Goal: Entertainment & Leisure: Consume media (video, audio)

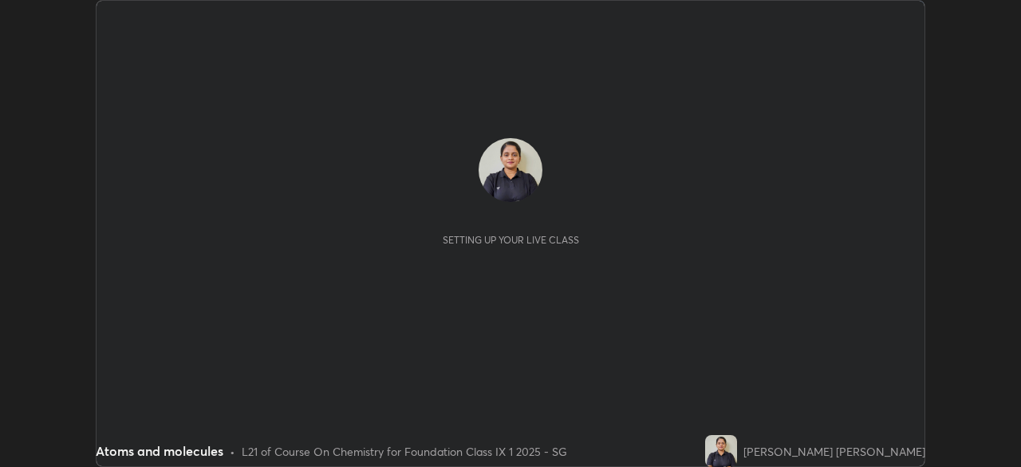
scroll to position [467, 1020]
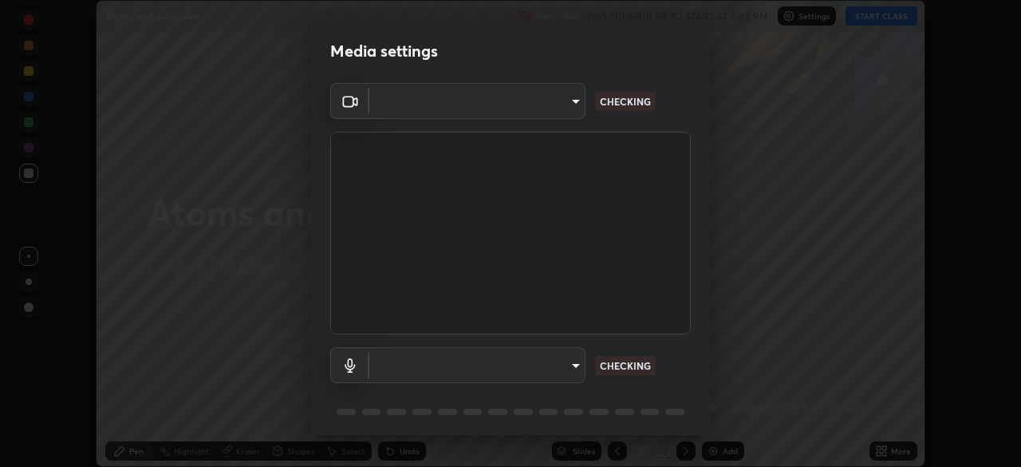
type input "b1c13db3f2e7d866b21117382f5ea9437b524fe6401630a1a4c7951c1f9da314"
type input "default"
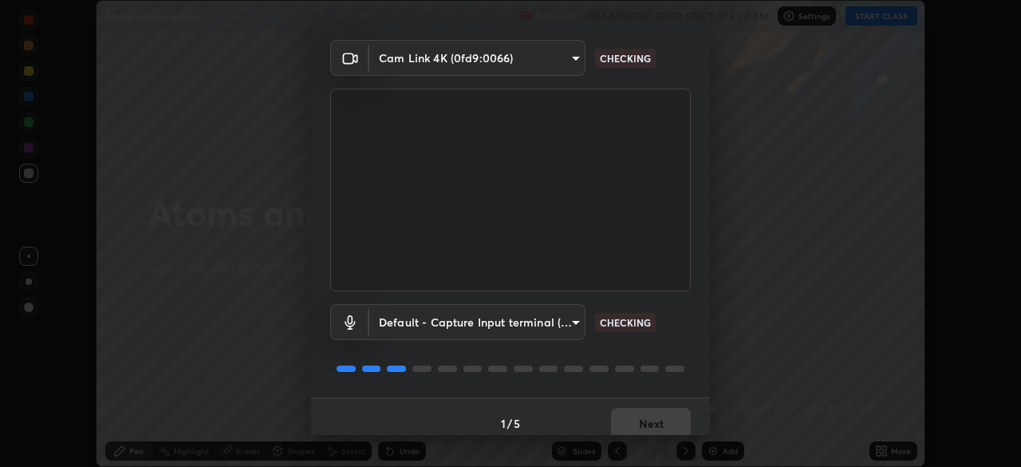
scroll to position [57, 0]
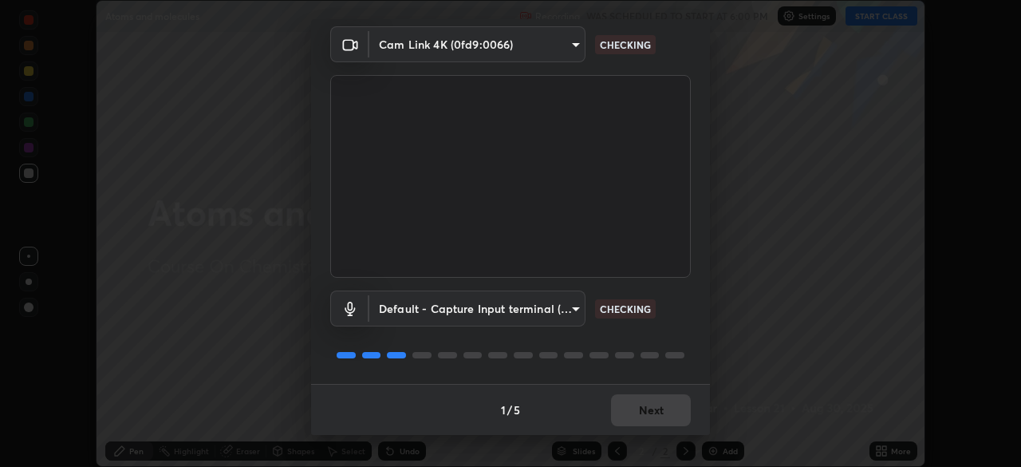
click at [669, 310] on div "Default - Capture Input terminal (Digital Array MIC) (2207:0019) default CHECKI…" at bounding box center [510, 308] width 361 height 36
click at [671, 312] on div "Default - Capture Input terminal (Digital Array MIC) (2207:0019) default CHECKI…" at bounding box center [510, 308] width 361 height 36
click at [671, 314] on div "Default - Capture Input terminal (Digital Array MIC) (2207:0019) default CHECKI…" at bounding box center [510, 308] width 361 height 36
click at [672, 317] on div "Default - Capture Input terminal (Digital Array MIC) (2207:0019) default CHECKI…" at bounding box center [510, 308] width 361 height 36
click at [676, 317] on div "Default - Capture Input terminal (Digital Array MIC) (2207:0019) default CHECKI…" at bounding box center [510, 308] width 361 height 36
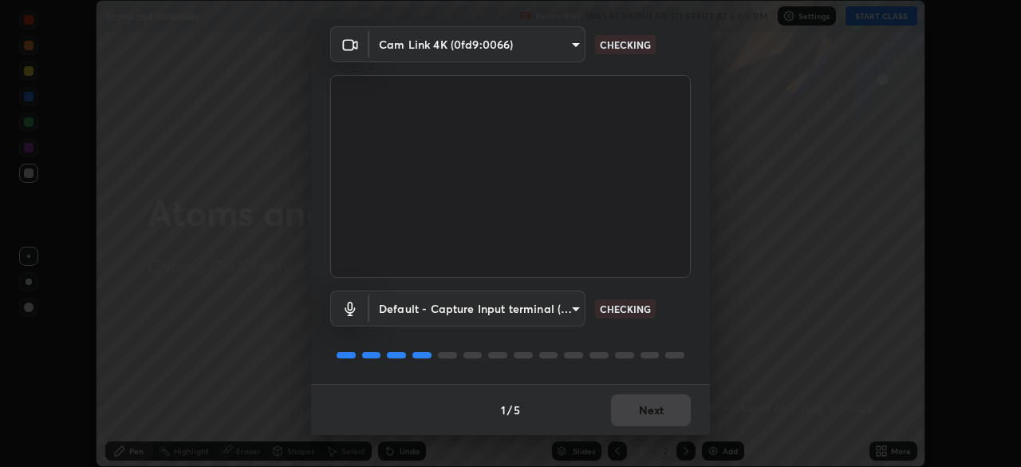
click at [680, 317] on div "Default - Capture Input terminal (Digital Array MIC) (2207:0019) default CHECKI…" at bounding box center [510, 308] width 361 height 36
click at [680, 318] on div "Default - Capture Input terminal (Digital Array MIC) (2207:0019) default CHECKI…" at bounding box center [510, 308] width 361 height 36
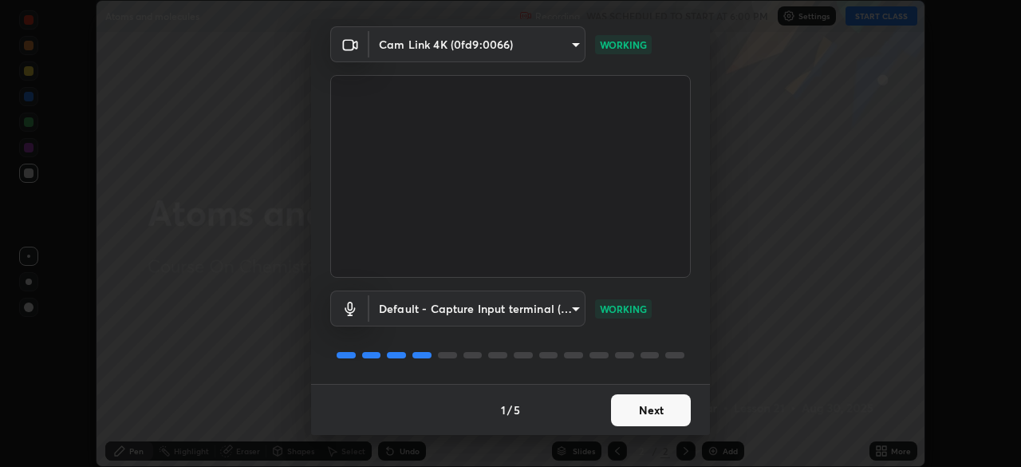
click at [656, 406] on button "Next" at bounding box center [651, 410] width 80 height 32
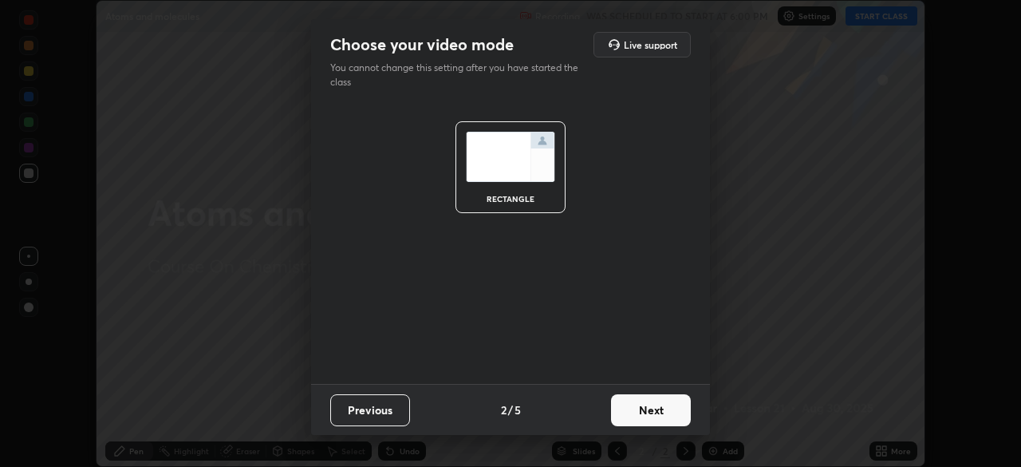
click at [656, 408] on button "Next" at bounding box center [651, 410] width 80 height 32
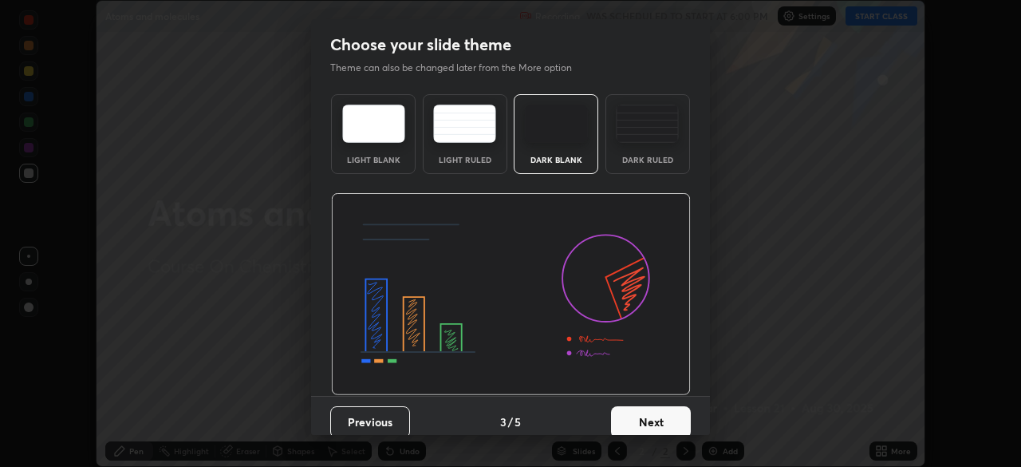
click at [648, 413] on button "Next" at bounding box center [651, 422] width 80 height 32
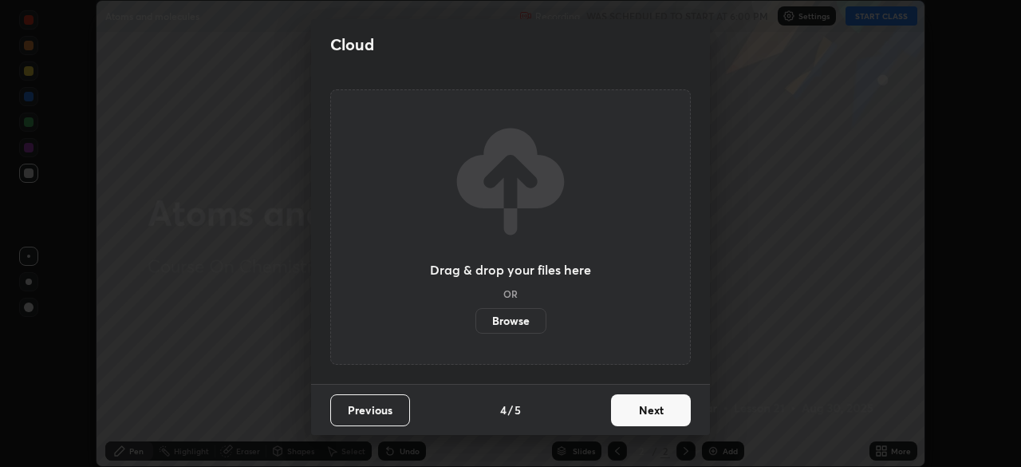
click at [645, 404] on button "Next" at bounding box center [651, 410] width 80 height 32
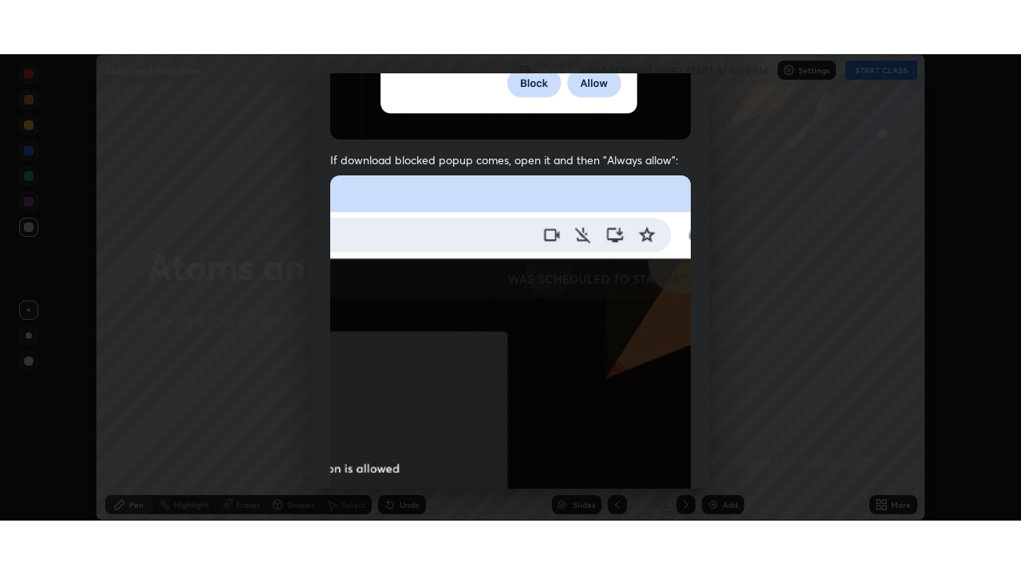
scroll to position [382, 0]
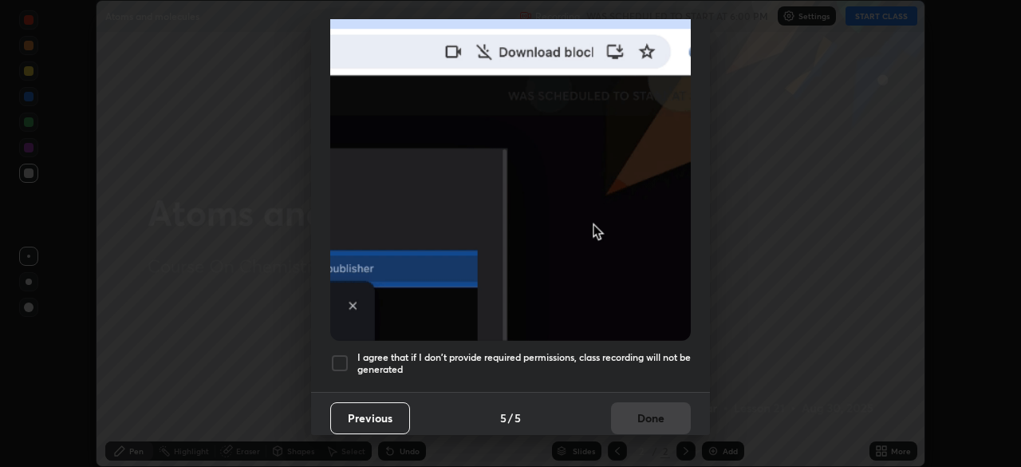
click at [616, 351] on h5 "I agree that if I don't provide required permissions, class recording will not …" at bounding box center [524, 363] width 334 height 25
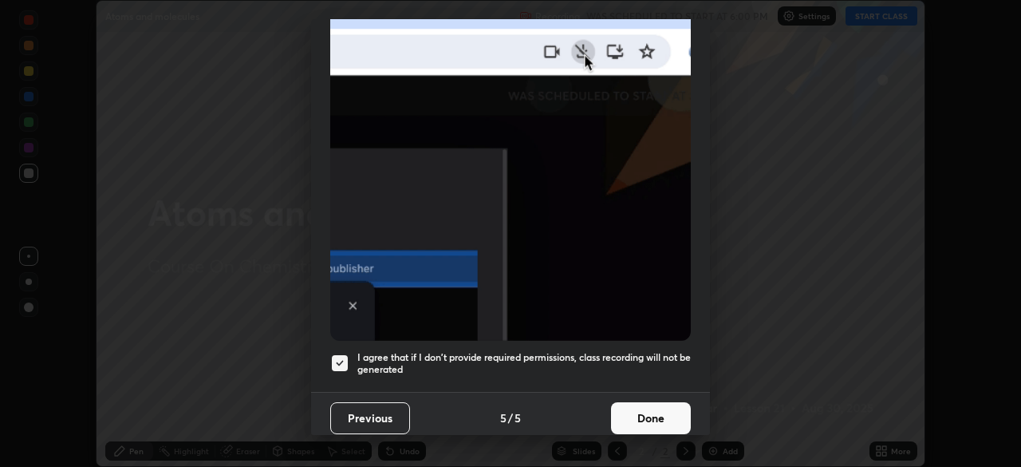
click at [639, 409] on button "Done" at bounding box center [651, 418] width 80 height 32
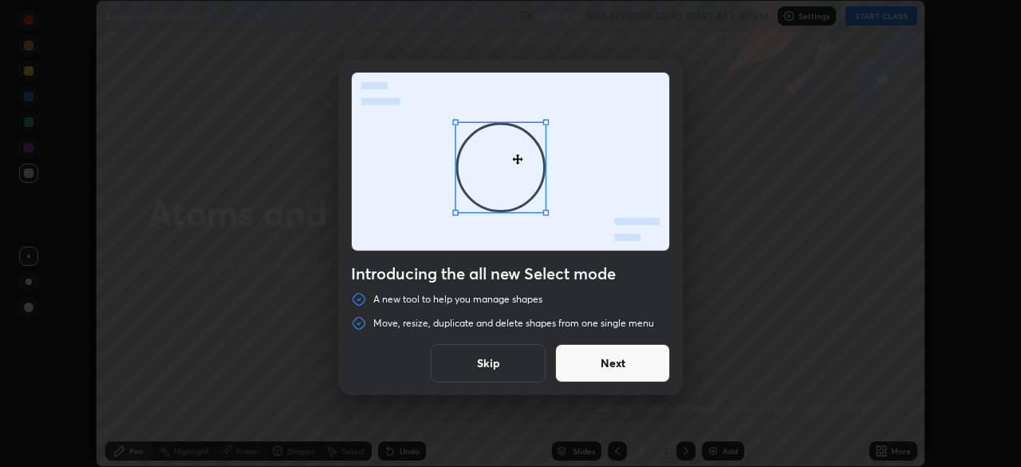
click at [525, 362] on button "Skip" at bounding box center [488, 363] width 115 height 38
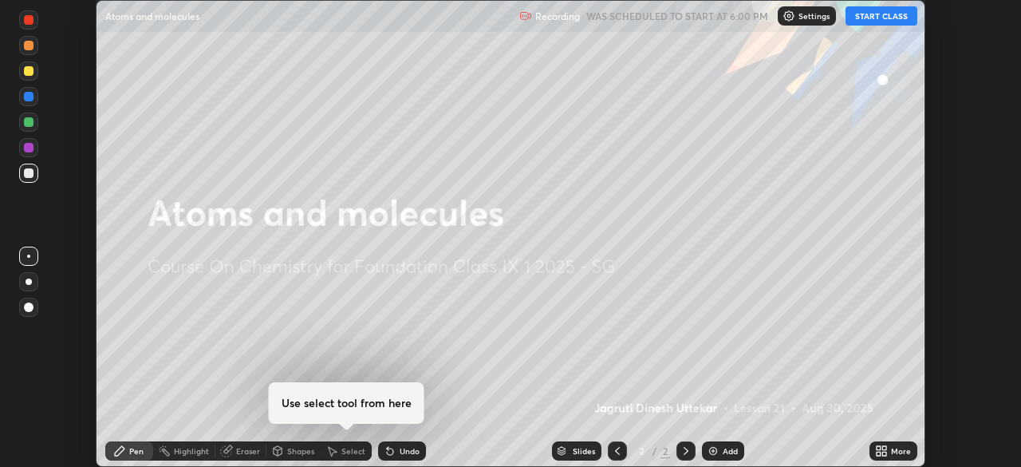
click at [875, 16] on button "START CLASS" at bounding box center [882, 15] width 72 height 19
click at [897, 452] on div "More" at bounding box center [901, 451] width 20 height 8
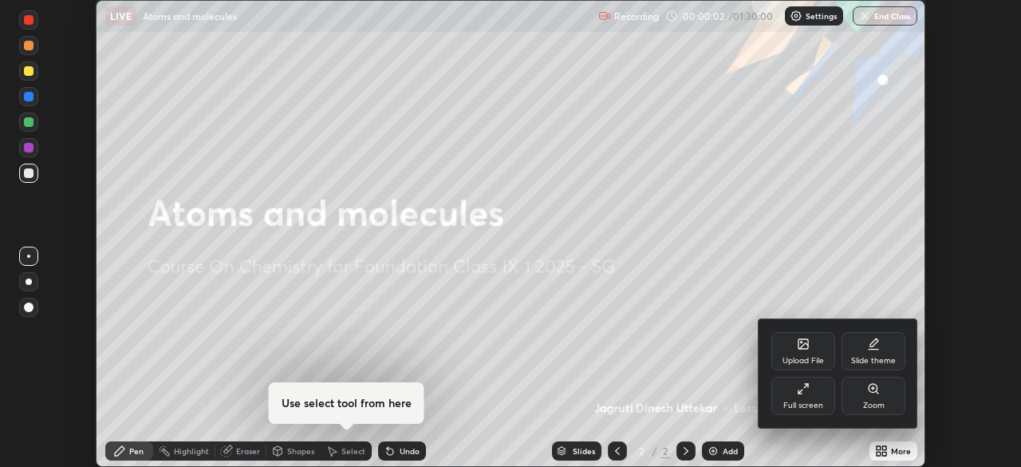
click at [807, 405] on div "Full screen" at bounding box center [804, 405] width 40 height 8
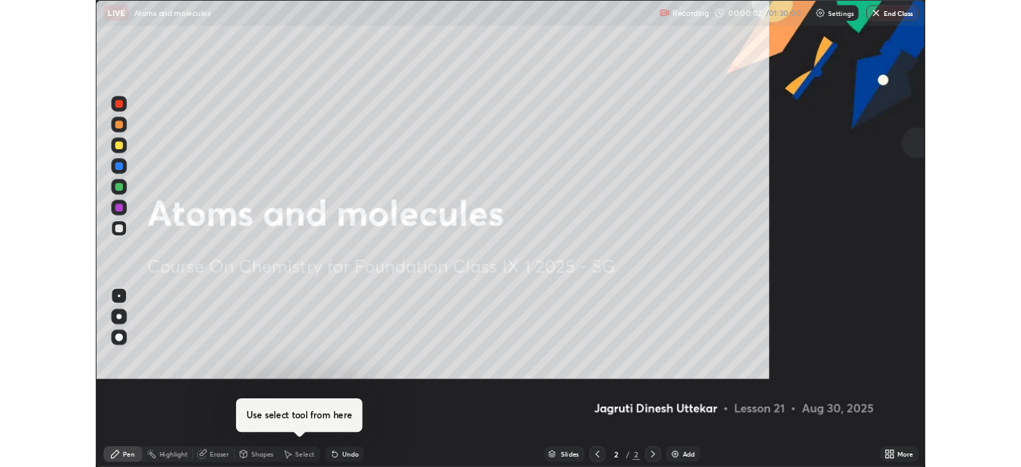
scroll to position [574, 1021]
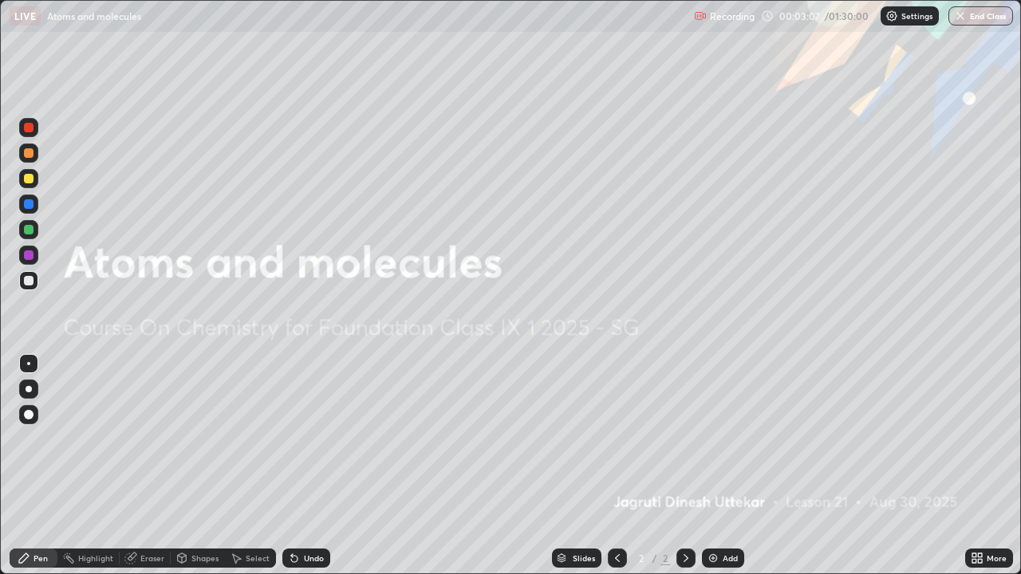
click at [716, 466] on img at bounding box center [713, 558] width 13 height 13
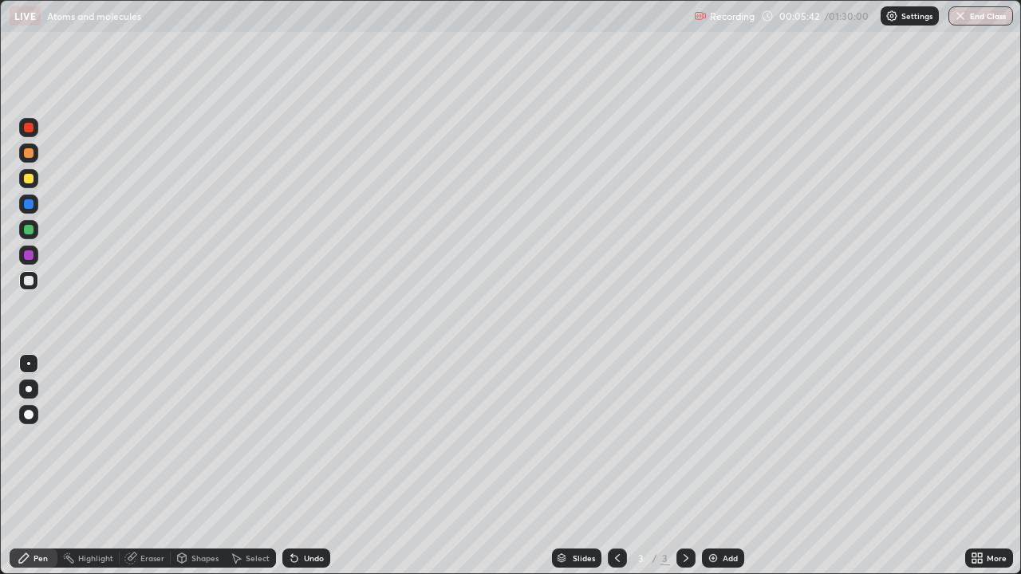
click at [987, 466] on div "More" at bounding box center [997, 559] width 20 height 8
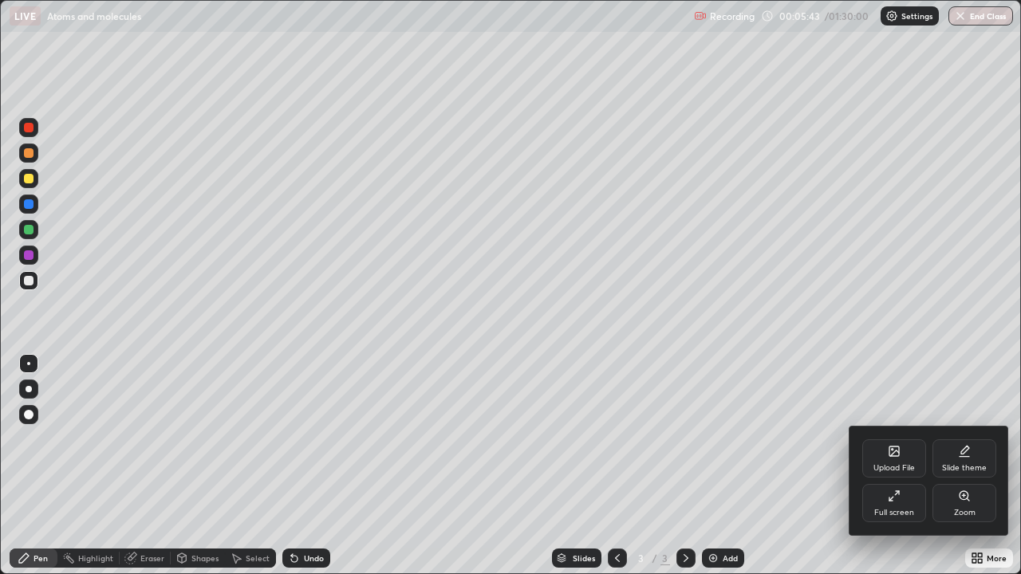
click at [908, 466] on div "Full screen" at bounding box center [894, 503] width 64 height 38
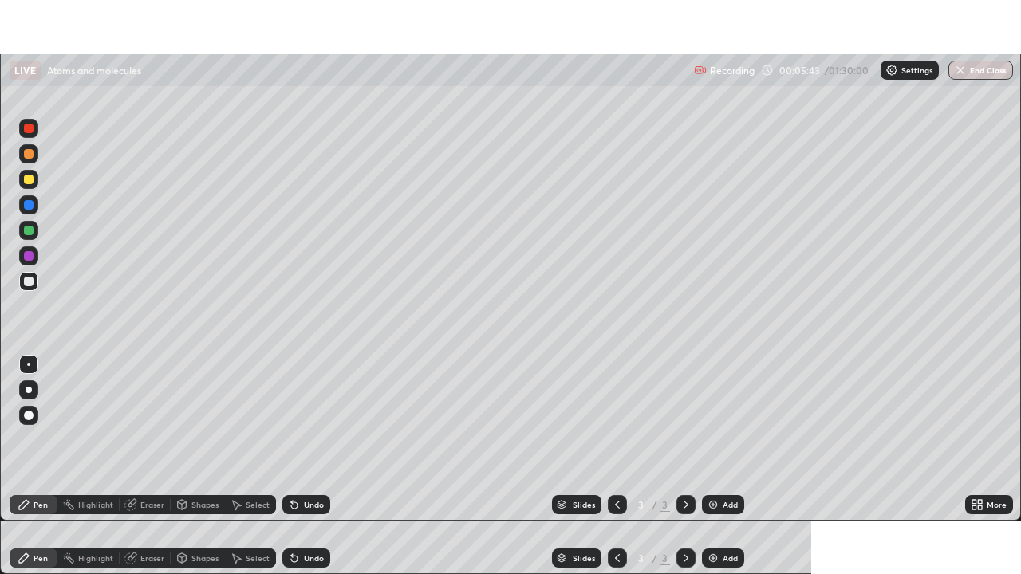
scroll to position [79320, 78766]
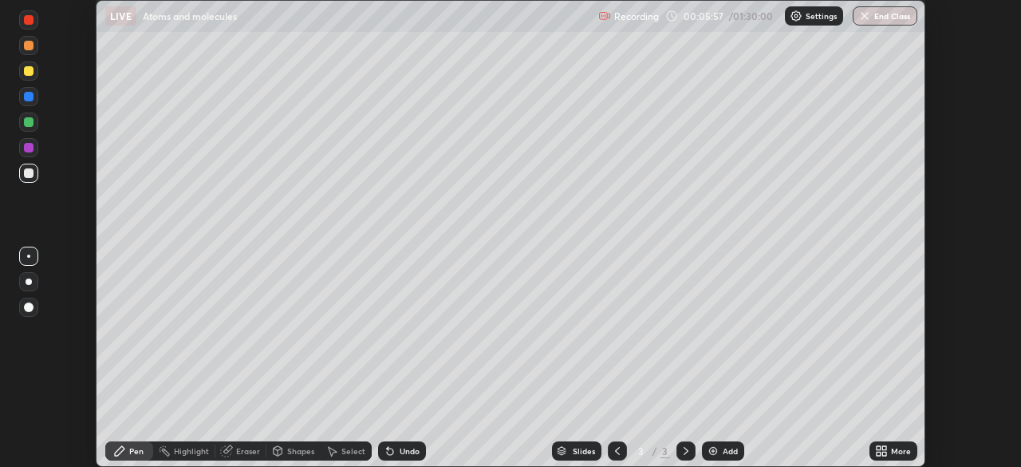
click at [902, 449] on div "More" at bounding box center [901, 451] width 20 height 8
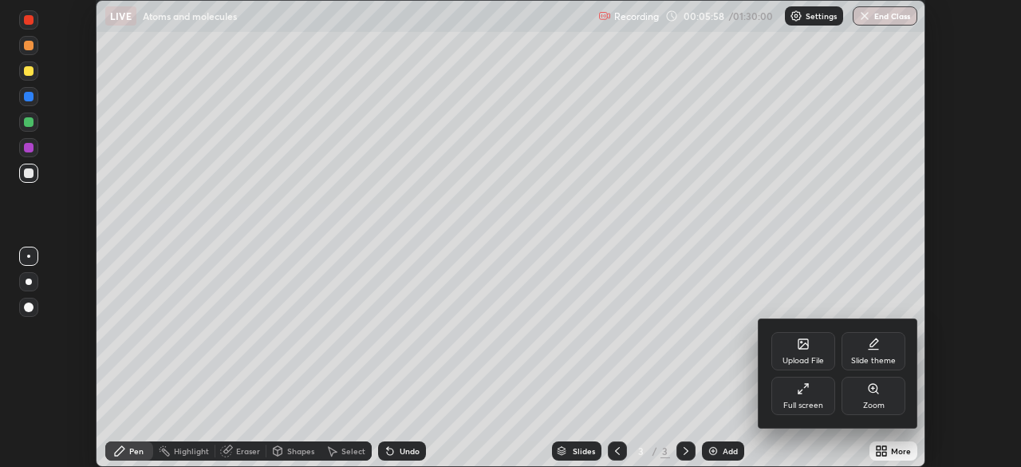
click at [810, 397] on div "Full screen" at bounding box center [804, 396] width 64 height 38
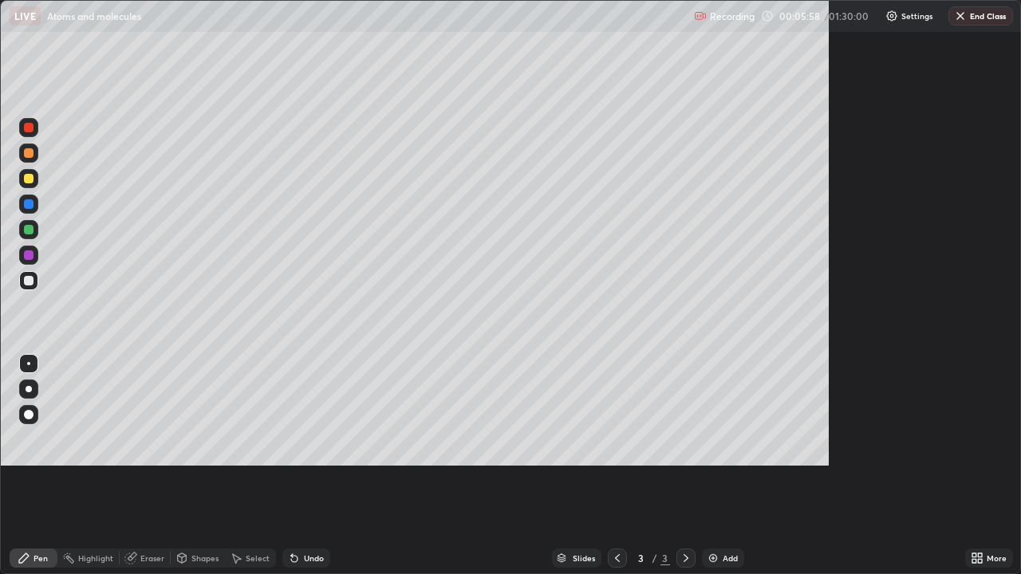
scroll to position [574, 1021]
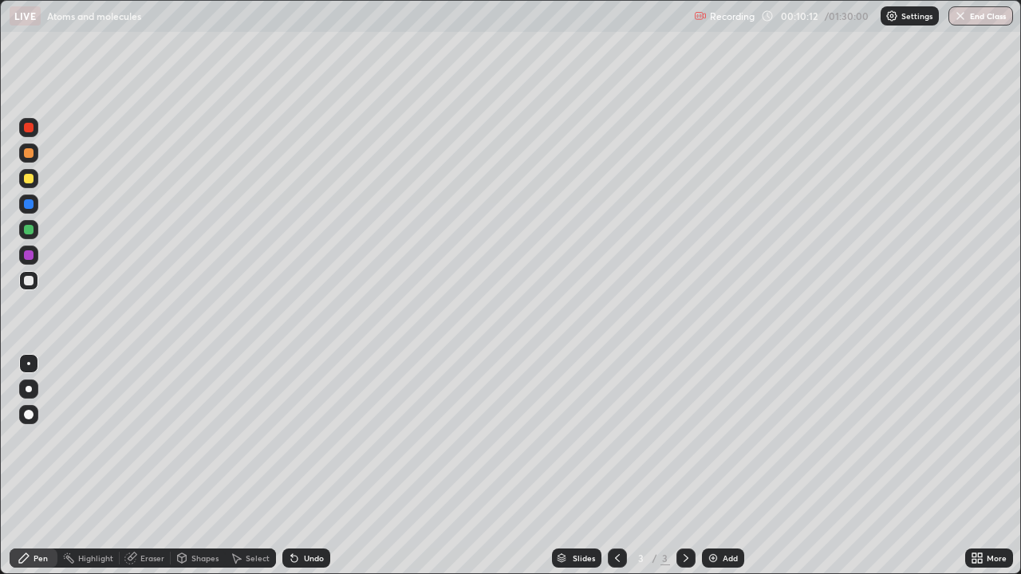
click at [137, 466] on div "Eraser" at bounding box center [145, 558] width 51 height 19
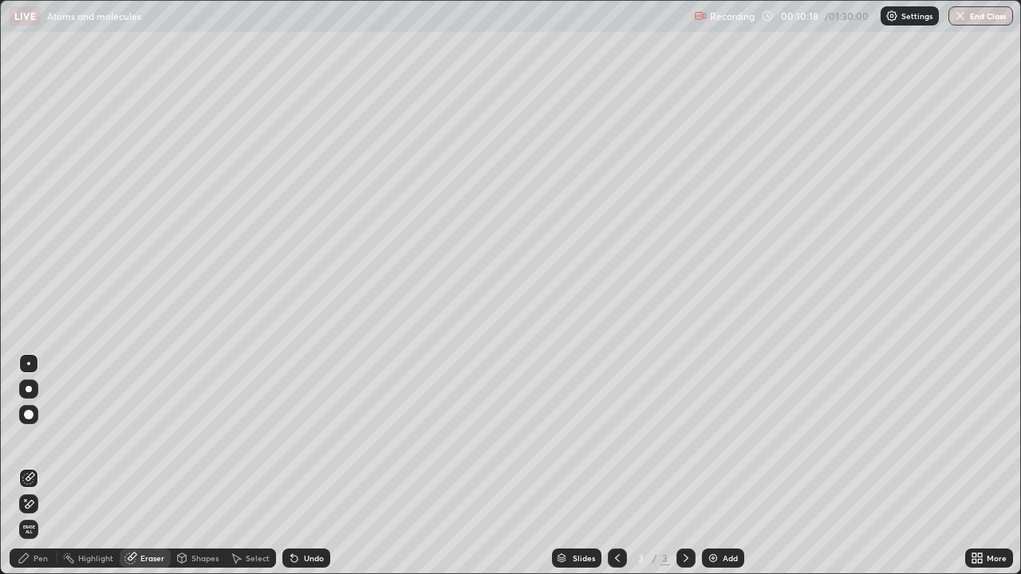
click at [35, 466] on div "Pen" at bounding box center [34, 558] width 48 height 19
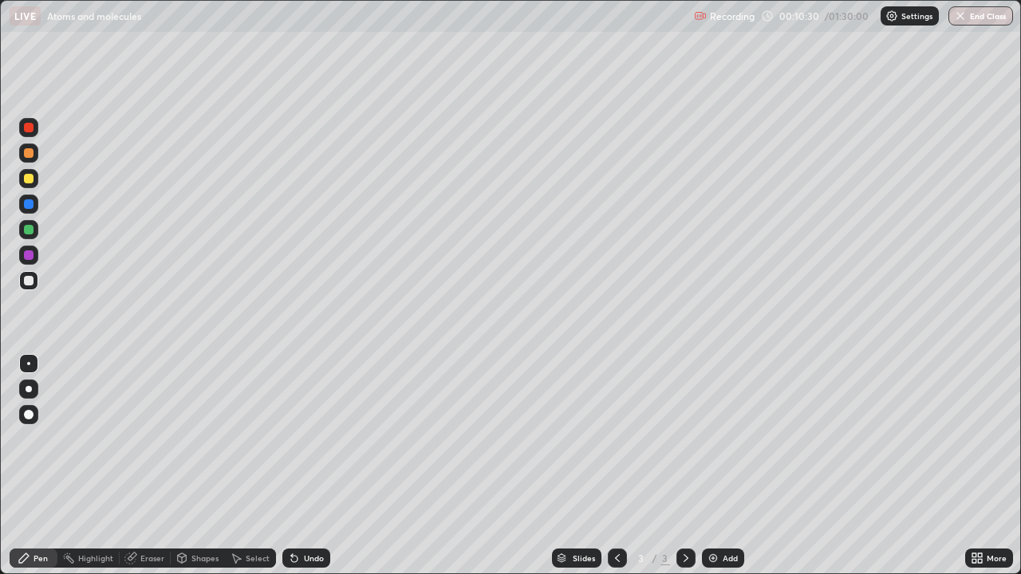
click at [312, 466] on div "Undo" at bounding box center [314, 559] width 20 height 8
click at [309, 466] on div "Undo" at bounding box center [314, 559] width 20 height 8
click at [306, 466] on div "Undo" at bounding box center [314, 559] width 20 height 8
click at [303, 466] on div "Undo" at bounding box center [306, 558] width 48 height 19
click at [322, 466] on div "Undo" at bounding box center [306, 558] width 48 height 19
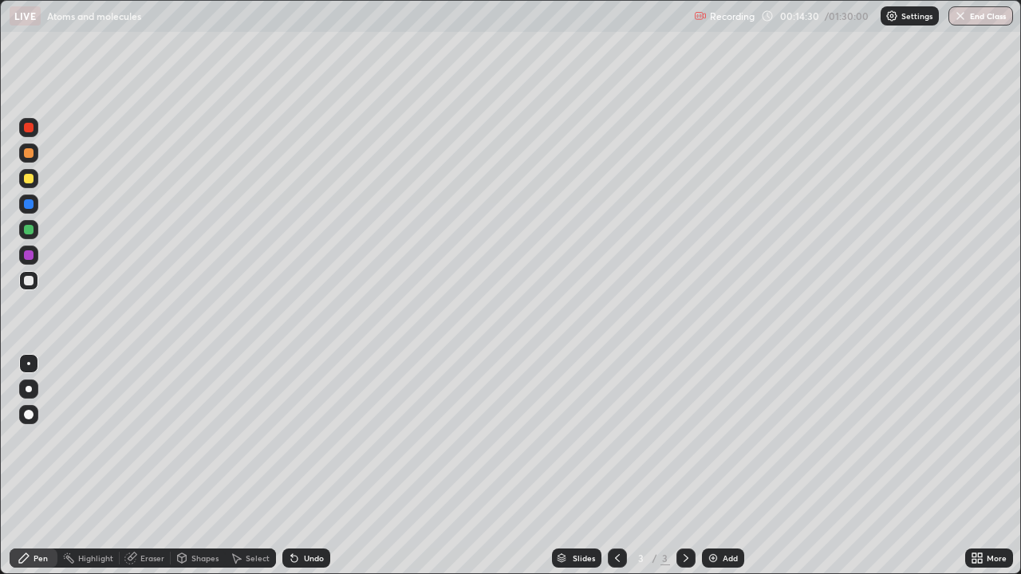
click at [312, 466] on div "Undo" at bounding box center [314, 559] width 20 height 8
click at [318, 466] on div "Undo" at bounding box center [314, 559] width 20 height 8
click at [317, 466] on div "Undo" at bounding box center [314, 559] width 20 height 8
click at [319, 466] on div "Undo" at bounding box center [314, 559] width 20 height 8
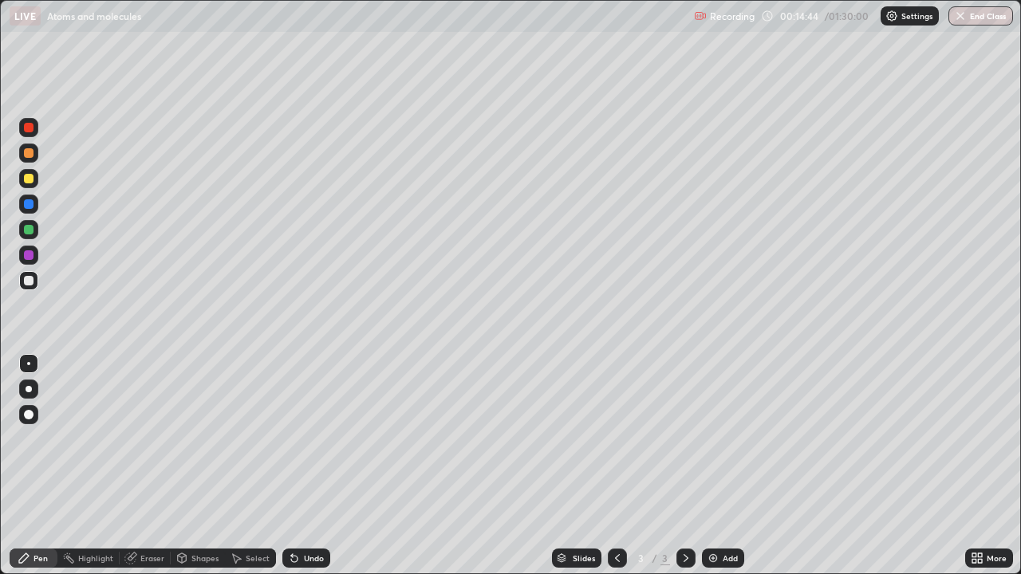
click at [322, 466] on div "Undo" at bounding box center [306, 558] width 48 height 19
click at [325, 466] on div "Undo" at bounding box center [306, 558] width 48 height 19
click at [324, 466] on div "Undo" at bounding box center [306, 558] width 48 height 19
click at [326, 466] on div "Undo" at bounding box center [306, 558] width 48 height 19
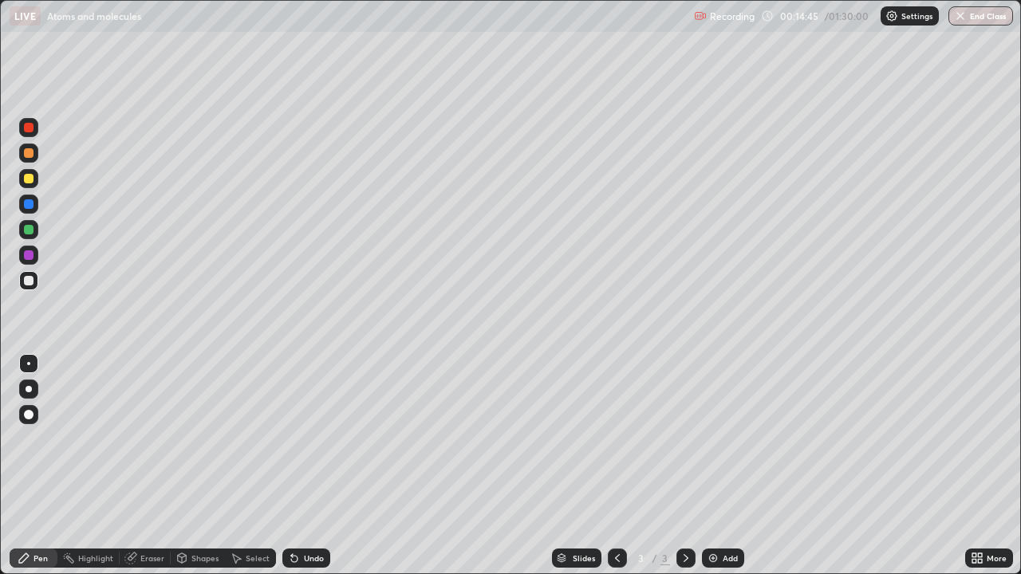
click at [326, 466] on div "Undo" at bounding box center [306, 558] width 48 height 19
click at [328, 466] on div "Undo" at bounding box center [306, 558] width 48 height 19
click at [326, 466] on div "Undo" at bounding box center [306, 558] width 48 height 19
click at [317, 466] on div "Undo" at bounding box center [314, 559] width 20 height 8
click at [314, 466] on div "Undo" at bounding box center [314, 559] width 20 height 8
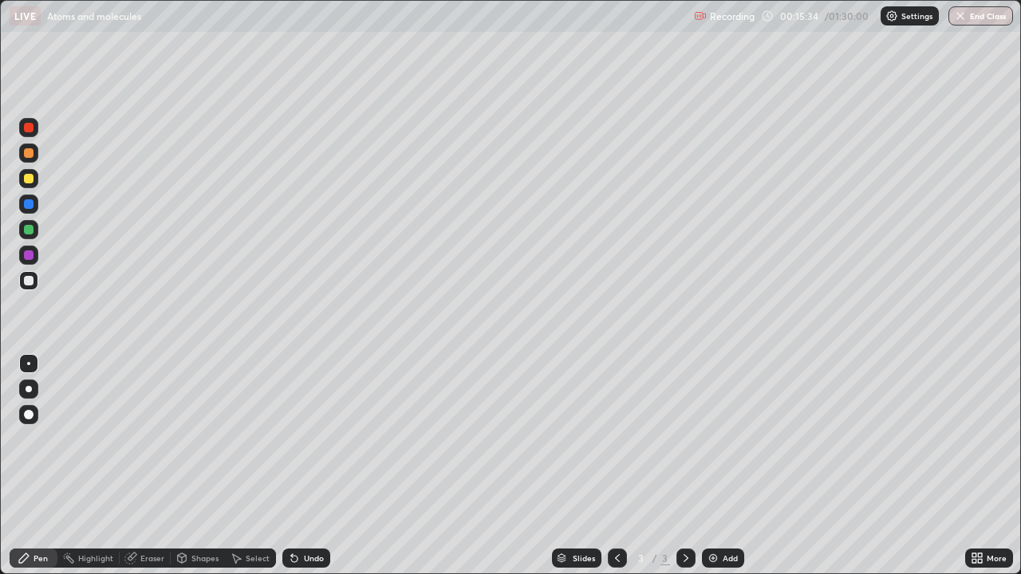
click at [317, 466] on div "Undo" at bounding box center [314, 559] width 20 height 8
click at [315, 466] on div "Undo" at bounding box center [314, 559] width 20 height 8
click at [319, 466] on div "Undo" at bounding box center [306, 558] width 48 height 19
click at [324, 466] on div "Undo" at bounding box center [306, 558] width 48 height 19
click at [309, 466] on div "Undo" at bounding box center [314, 559] width 20 height 8
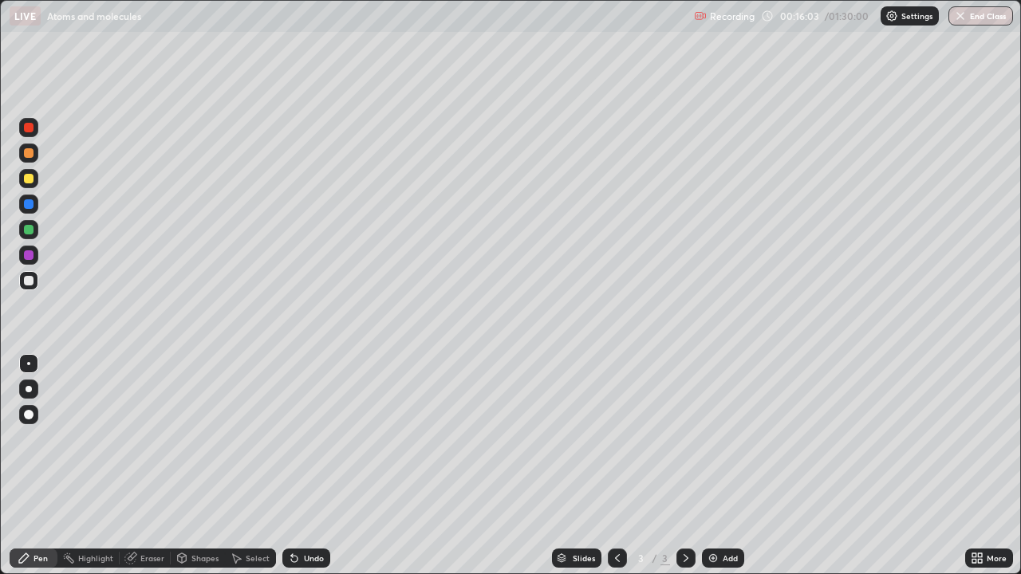
click at [310, 466] on div "Undo" at bounding box center [314, 559] width 20 height 8
click at [309, 466] on div "Undo" at bounding box center [314, 559] width 20 height 8
click at [310, 466] on div "Undo" at bounding box center [314, 559] width 20 height 8
click at [314, 466] on div "Undo" at bounding box center [314, 559] width 20 height 8
click at [316, 466] on div "Undo" at bounding box center [306, 558] width 48 height 19
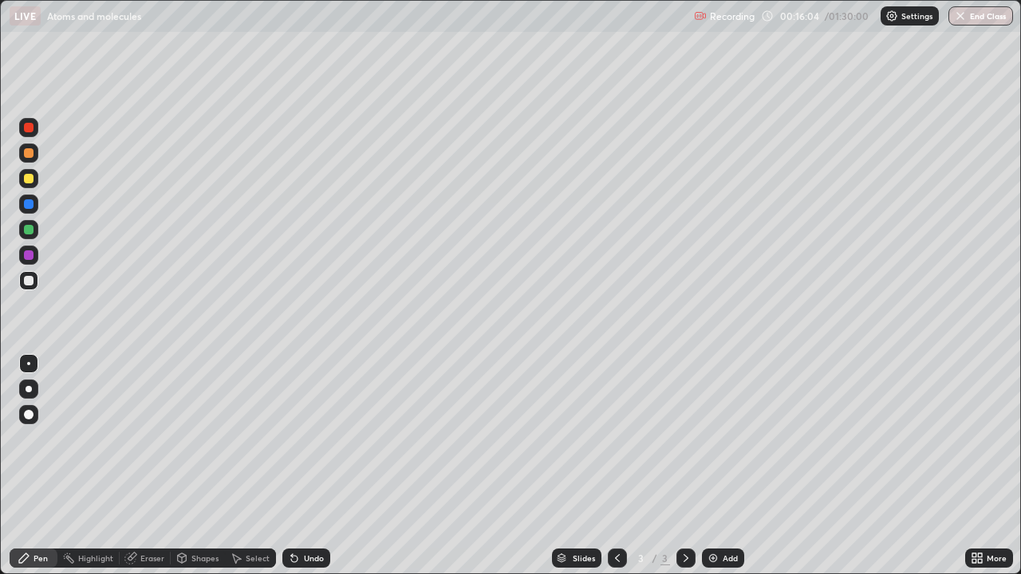
click at [316, 466] on div "Undo" at bounding box center [314, 559] width 20 height 8
click at [310, 466] on div "Undo" at bounding box center [314, 559] width 20 height 8
click at [314, 466] on div "Undo" at bounding box center [314, 559] width 20 height 8
click at [30, 177] on div at bounding box center [29, 179] width 10 height 10
click at [318, 466] on div "Undo" at bounding box center [314, 559] width 20 height 8
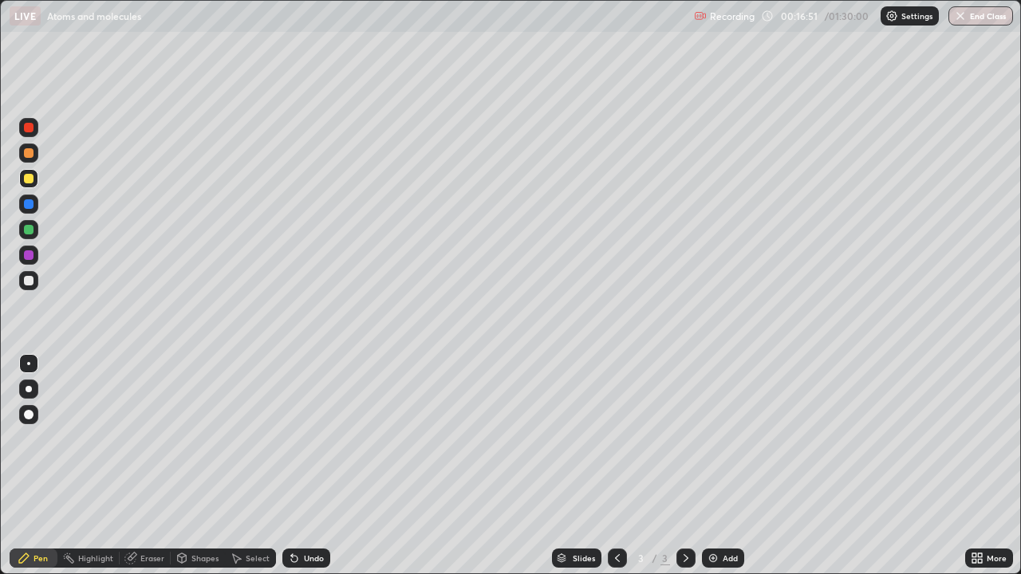
click at [615, 466] on div at bounding box center [617, 559] width 19 height 32
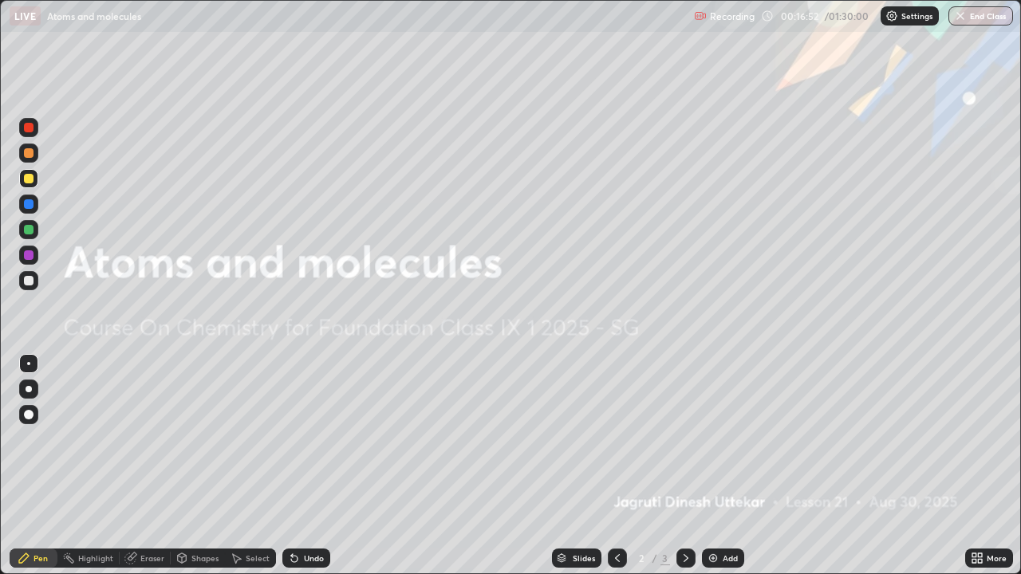
click at [677, 466] on div at bounding box center [686, 558] width 19 height 19
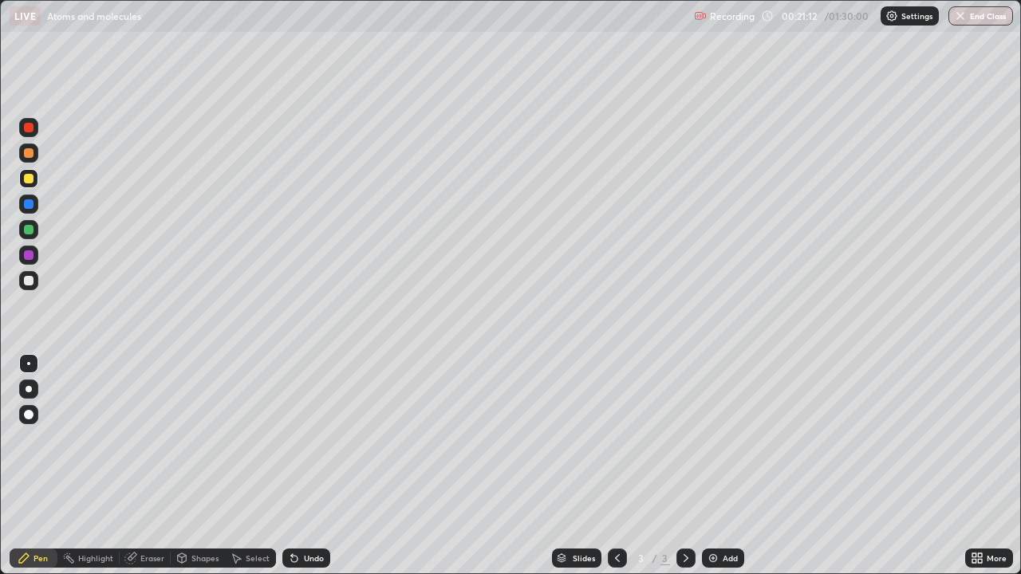
click at [725, 466] on div "Add" at bounding box center [723, 558] width 42 height 19
click at [310, 466] on div "Undo" at bounding box center [306, 558] width 48 height 19
click at [303, 466] on div "Undo" at bounding box center [306, 558] width 48 height 19
click at [614, 466] on div at bounding box center [617, 558] width 19 height 19
click at [684, 466] on icon at bounding box center [686, 559] width 5 height 8
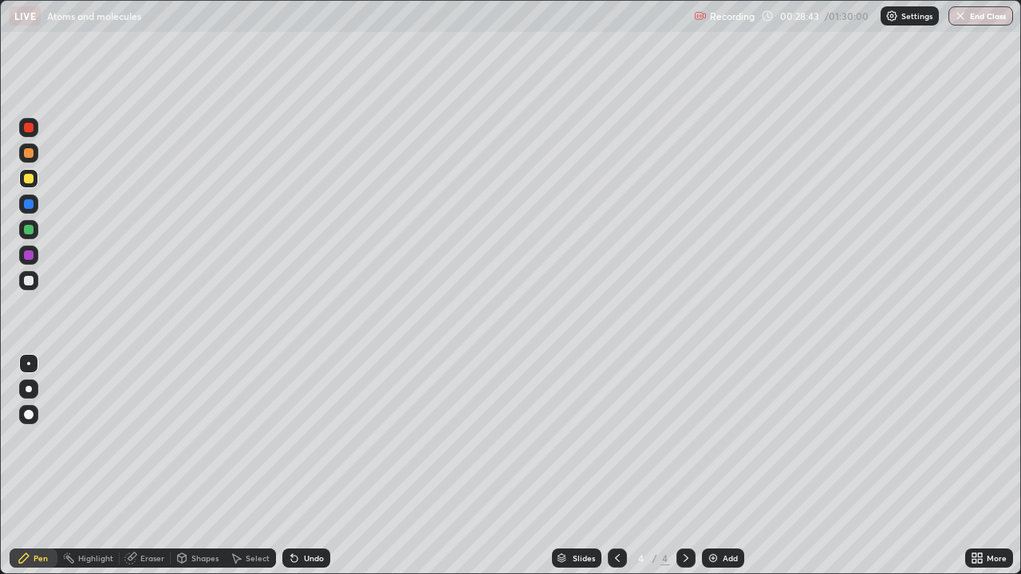
click at [292, 466] on icon at bounding box center [294, 559] width 6 height 6
click at [305, 466] on div "Undo" at bounding box center [314, 559] width 20 height 8
click at [306, 466] on div "Undo" at bounding box center [314, 559] width 20 height 8
click at [301, 466] on div "Undo" at bounding box center [306, 558] width 48 height 19
click at [298, 466] on icon at bounding box center [294, 558] width 13 height 13
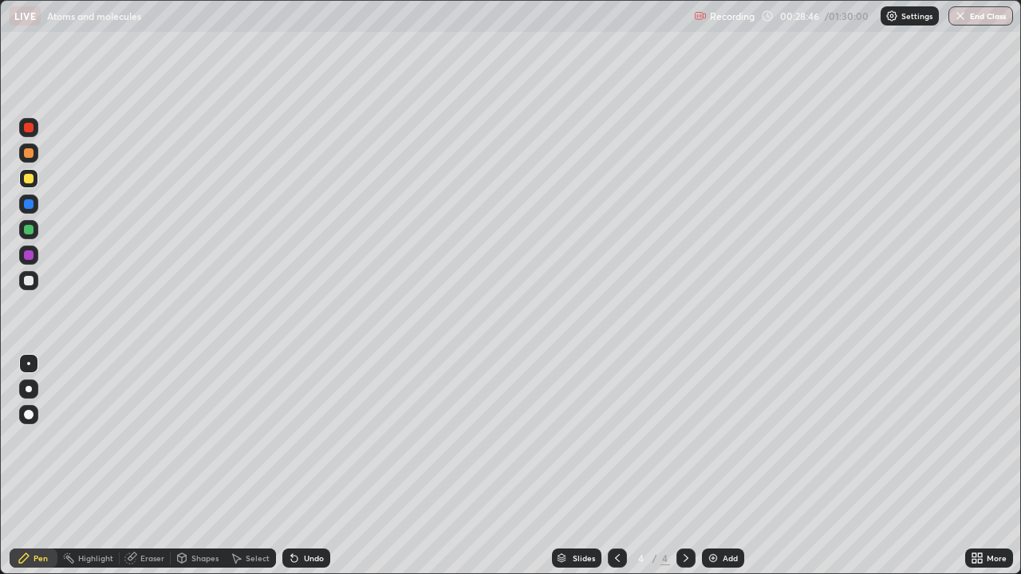
click at [292, 466] on icon at bounding box center [294, 559] width 6 height 6
click at [298, 466] on icon at bounding box center [294, 558] width 13 height 13
click at [297, 466] on icon at bounding box center [294, 558] width 13 height 13
click at [299, 466] on div "Undo" at bounding box center [306, 558] width 48 height 19
click at [301, 466] on div "Undo" at bounding box center [306, 558] width 48 height 19
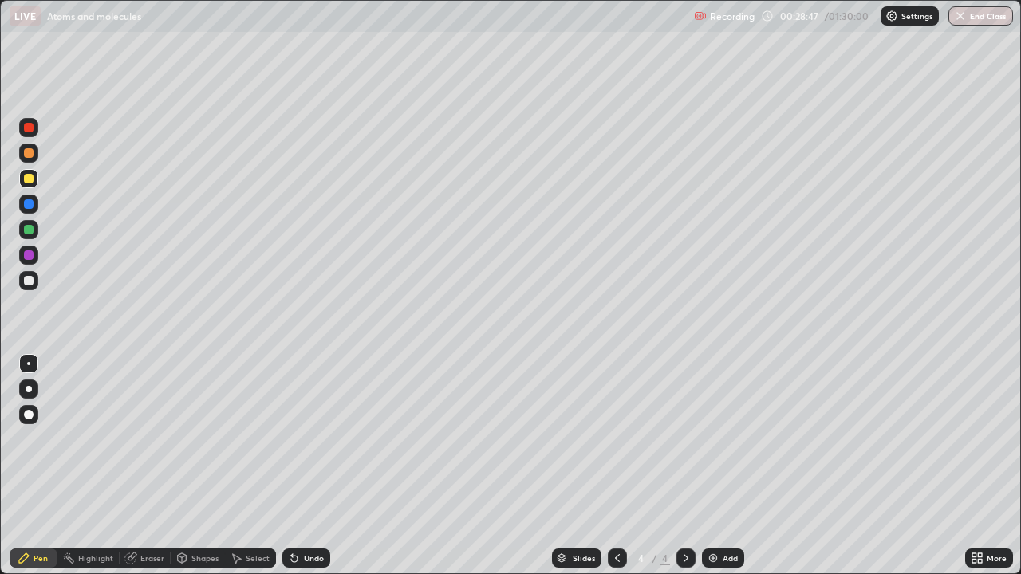
click at [301, 466] on div "Undo" at bounding box center [306, 558] width 48 height 19
click at [298, 466] on icon at bounding box center [294, 558] width 13 height 13
click at [292, 466] on icon at bounding box center [294, 559] width 6 height 6
click at [304, 466] on div "Undo" at bounding box center [314, 559] width 20 height 8
click at [139, 466] on div "Eraser" at bounding box center [145, 558] width 51 height 19
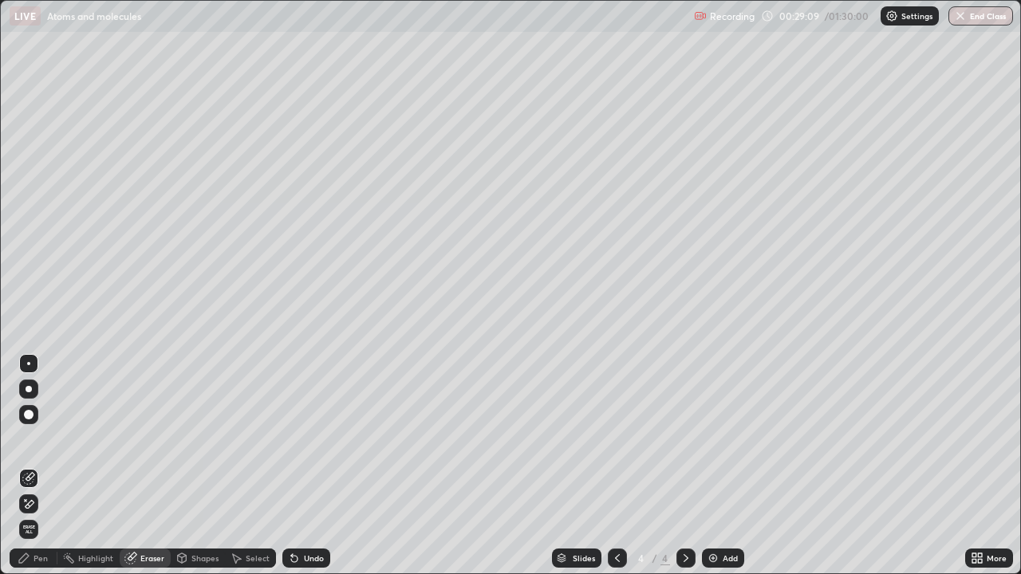
click at [236, 466] on icon at bounding box center [237, 560] width 9 height 10
click at [480, 396] on div "0 ° Undo Copy Duplicate Duplicate to new slide Delete" at bounding box center [511, 287] width 1020 height 573
click at [154, 466] on div "Eraser" at bounding box center [152, 559] width 24 height 8
click at [41, 466] on div "Pen" at bounding box center [41, 559] width 14 height 8
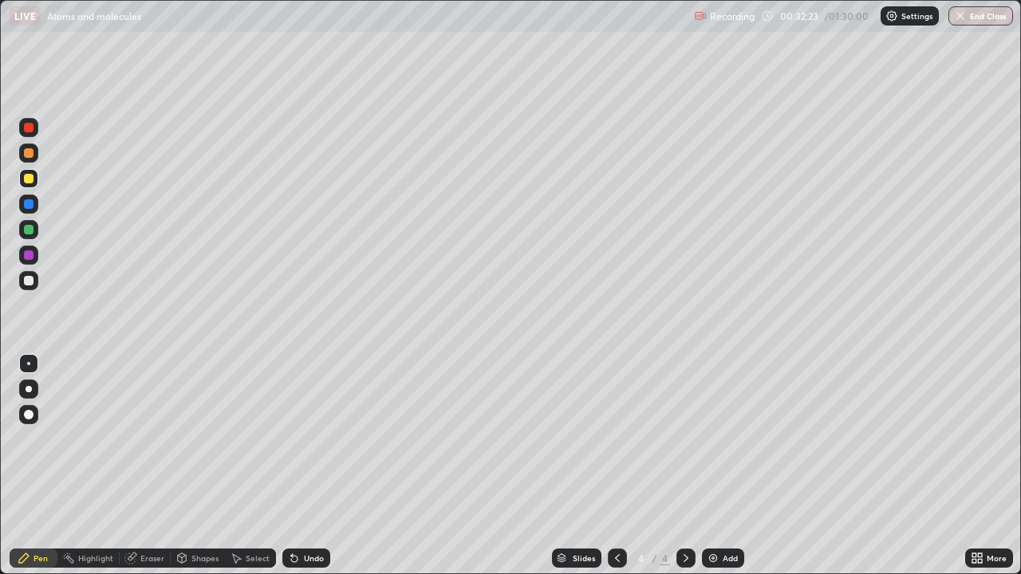
click at [28, 289] on div at bounding box center [28, 280] width 19 height 19
click at [306, 466] on div "Undo" at bounding box center [306, 558] width 48 height 19
click at [322, 466] on div "Undo" at bounding box center [306, 558] width 48 height 19
click at [299, 466] on div "Undo" at bounding box center [306, 558] width 48 height 19
click at [147, 466] on div "Eraser" at bounding box center [152, 559] width 24 height 8
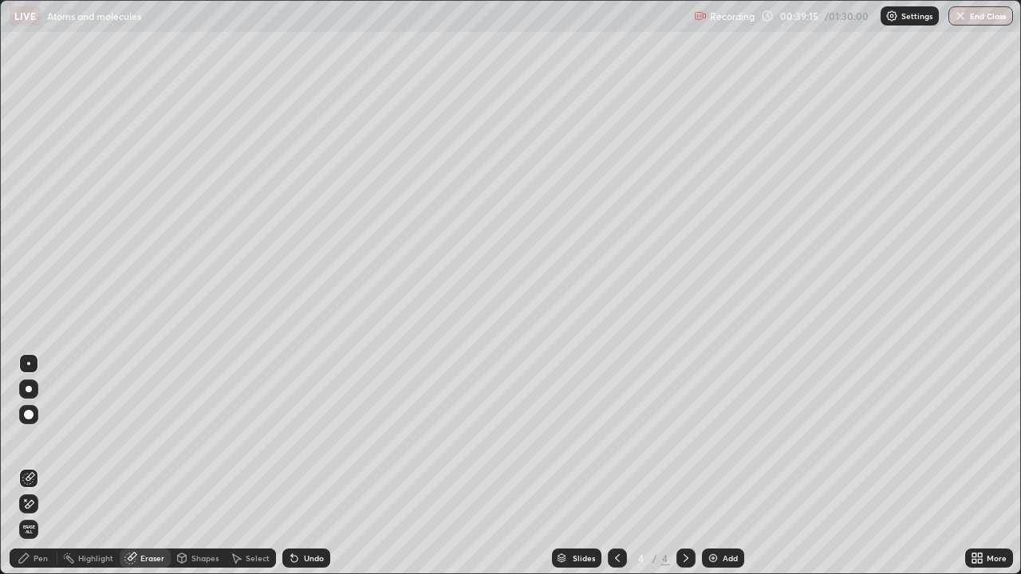
click at [34, 466] on icon at bounding box center [28, 505] width 13 height 14
click at [45, 466] on div "Pen" at bounding box center [41, 559] width 14 height 8
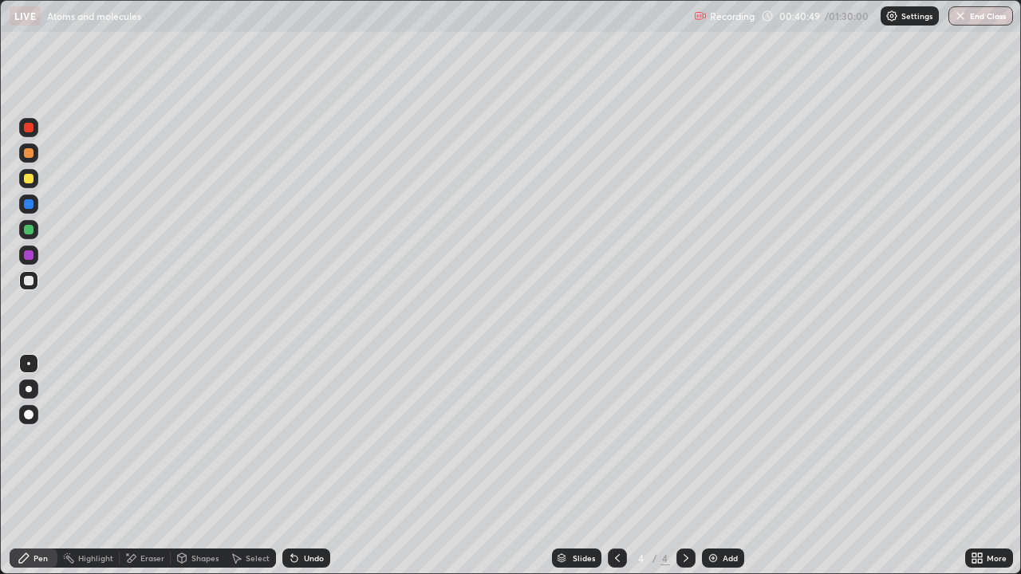
click at [322, 466] on div "Undo" at bounding box center [306, 558] width 48 height 19
click at [313, 466] on div "Undo" at bounding box center [314, 559] width 20 height 8
click at [312, 466] on div "Undo" at bounding box center [314, 559] width 20 height 8
click at [724, 466] on div "Add" at bounding box center [730, 559] width 15 height 8
click at [307, 466] on div "Undo" at bounding box center [314, 559] width 20 height 8
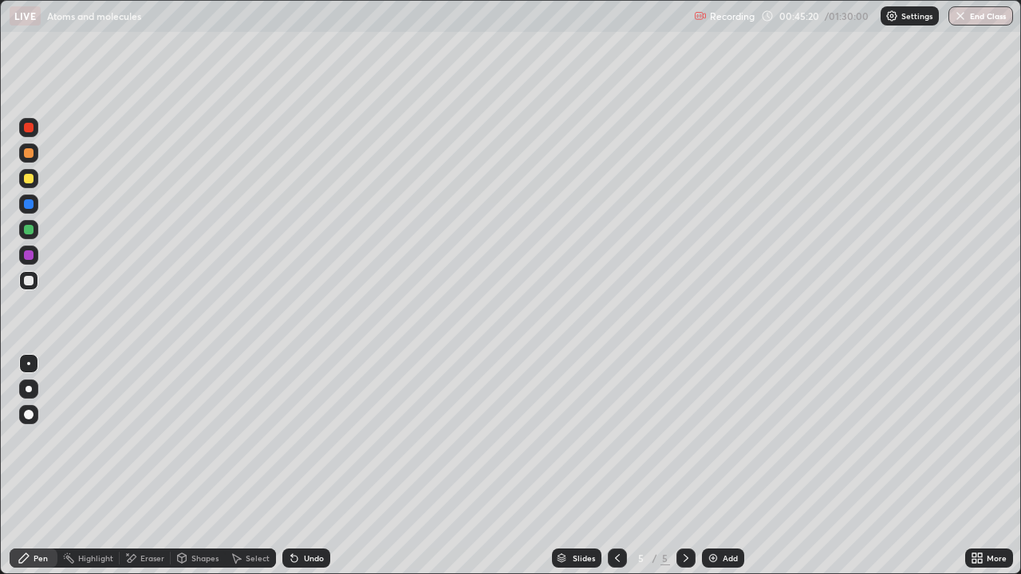
click at [310, 466] on div "Undo" at bounding box center [314, 559] width 20 height 8
click at [615, 466] on icon at bounding box center [617, 559] width 5 height 8
click at [685, 466] on icon at bounding box center [686, 558] width 13 height 13
click at [299, 466] on div "Undo" at bounding box center [306, 558] width 48 height 19
click at [27, 178] on div at bounding box center [29, 179] width 10 height 10
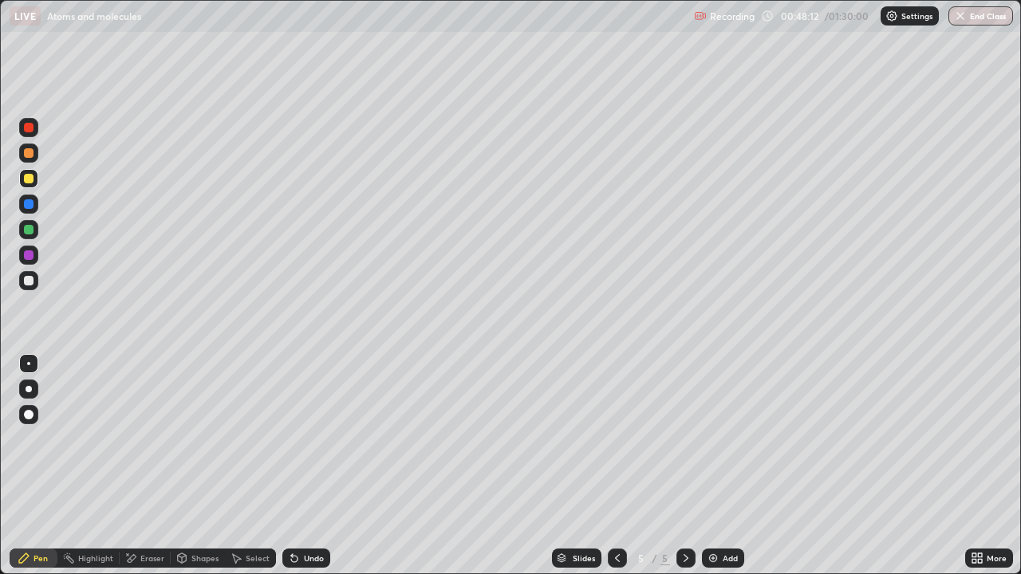
click at [312, 466] on div "Undo" at bounding box center [306, 558] width 48 height 19
click at [310, 466] on div "Undo" at bounding box center [306, 558] width 48 height 19
click at [307, 466] on div "Undo" at bounding box center [306, 558] width 48 height 19
click at [314, 466] on div "Undo" at bounding box center [314, 559] width 20 height 8
click at [311, 466] on div "Undo" at bounding box center [314, 559] width 20 height 8
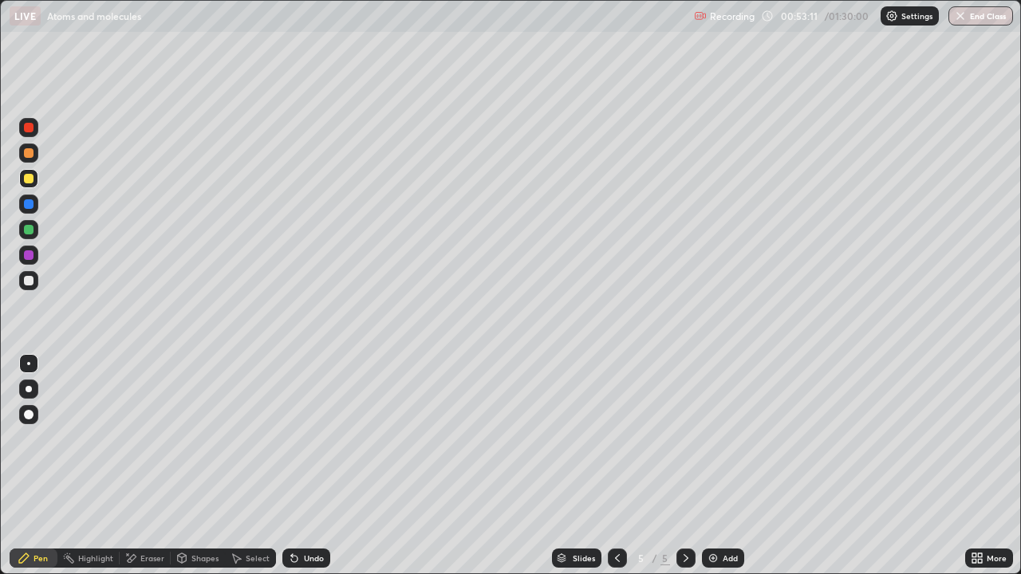
click at [310, 466] on div "Undo" at bounding box center [314, 559] width 20 height 8
click at [317, 466] on div "Undo" at bounding box center [314, 559] width 20 height 8
click at [323, 466] on div "Undo" at bounding box center [306, 558] width 48 height 19
click at [327, 466] on div "Undo" at bounding box center [306, 558] width 48 height 19
click at [326, 466] on div "Undo" at bounding box center [306, 558] width 48 height 19
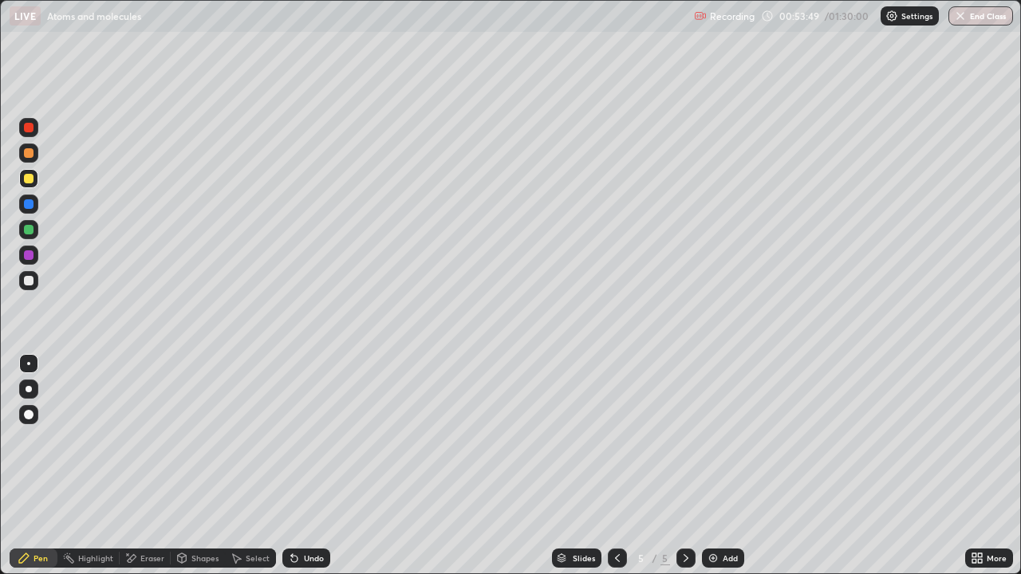
click at [326, 466] on div "Undo" at bounding box center [306, 558] width 48 height 19
click at [322, 466] on div "Undo" at bounding box center [306, 558] width 48 height 19
click at [320, 466] on div "Undo" at bounding box center [306, 558] width 48 height 19
click at [314, 466] on div "Undo" at bounding box center [314, 559] width 20 height 8
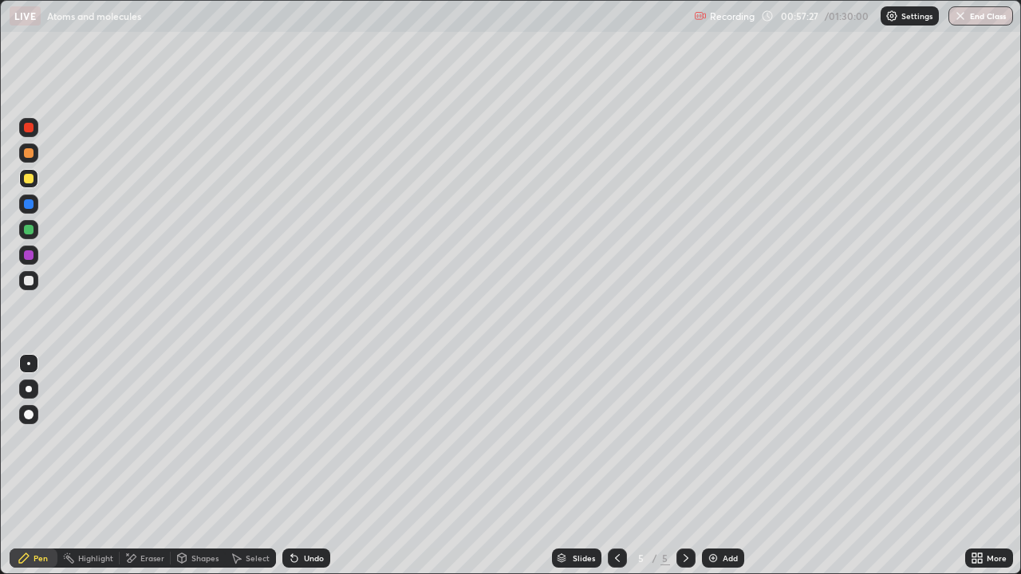
click at [318, 466] on div "Undo" at bounding box center [314, 559] width 20 height 8
click at [314, 466] on div "Undo" at bounding box center [314, 559] width 20 height 8
click at [317, 466] on div "Undo" at bounding box center [306, 558] width 48 height 19
click at [318, 466] on div "Undo" at bounding box center [306, 558] width 48 height 19
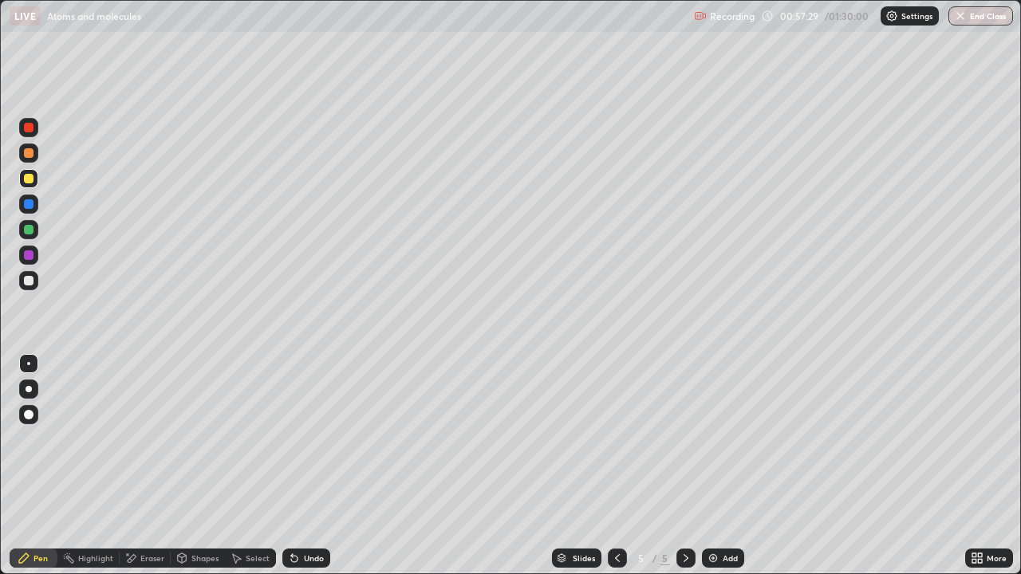
click at [319, 466] on div "Undo" at bounding box center [306, 558] width 48 height 19
click at [724, 466] on div "Add" at bounding box center [730, 559] width 15 height 8
click at [28, 228] on div at bounding box center [29, 230] width 10 height 10
click at [322, 466] on div "Undo" at bounding box center [306, 558] width 48 height 19
click at [321, 466] on div "Undo" at bounding box center [314, 559] width 20 height 8
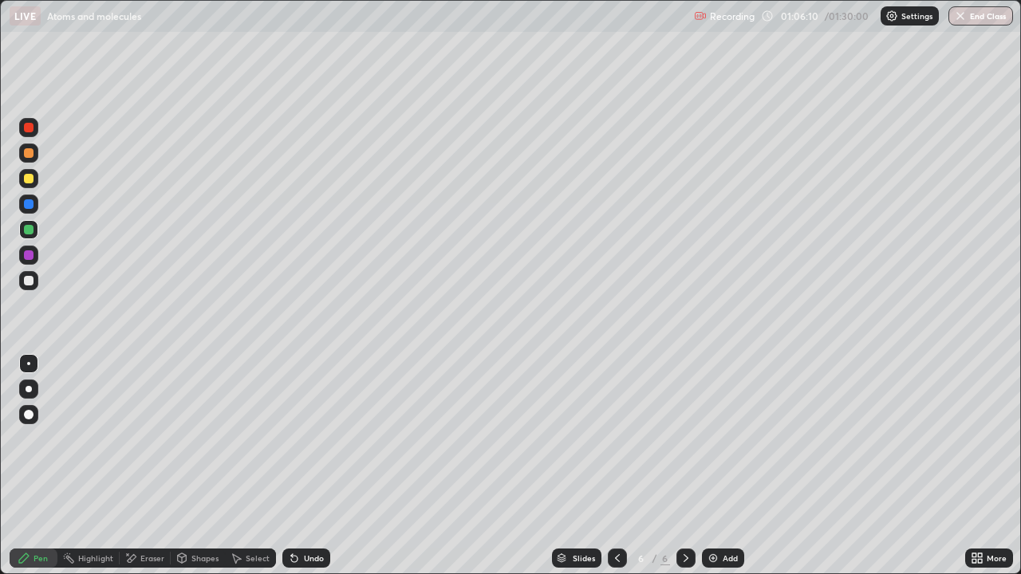
click at [310, 466] on div "Undo" at bounding box center [306, 558] width 48 height 19
click at [321, 466] on div "Undo" at bounding box center [314, 559] width 20 height 8
click at [320, 466] on div "Undo" at bounding box center [314, 559] width 20 height 8
click at [319, 466] on div "Undo" at bounding box center [306, 558] width 48 height 19
click at [318, 466] on div "Undo" at bounding box center [306, 558] width 48 height 19
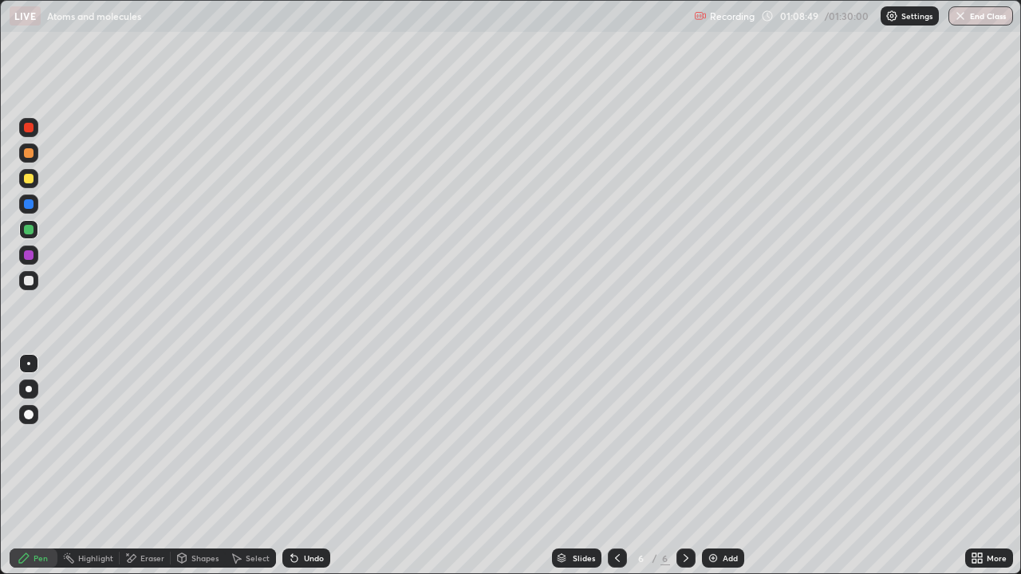
click at [301, 466] on div "Undo" at bounding box center [306, 558] width 48 height 19
click at [304, 466] on div "Undo" at bounding box center [314, 559] width 20 height 8
click at [300, 466] on div "Undo" at bounding box center [306, 558] width 48 height 19
click at [304, 466] on div "Undo" at bounding box center [314, 559] width 20 height 8
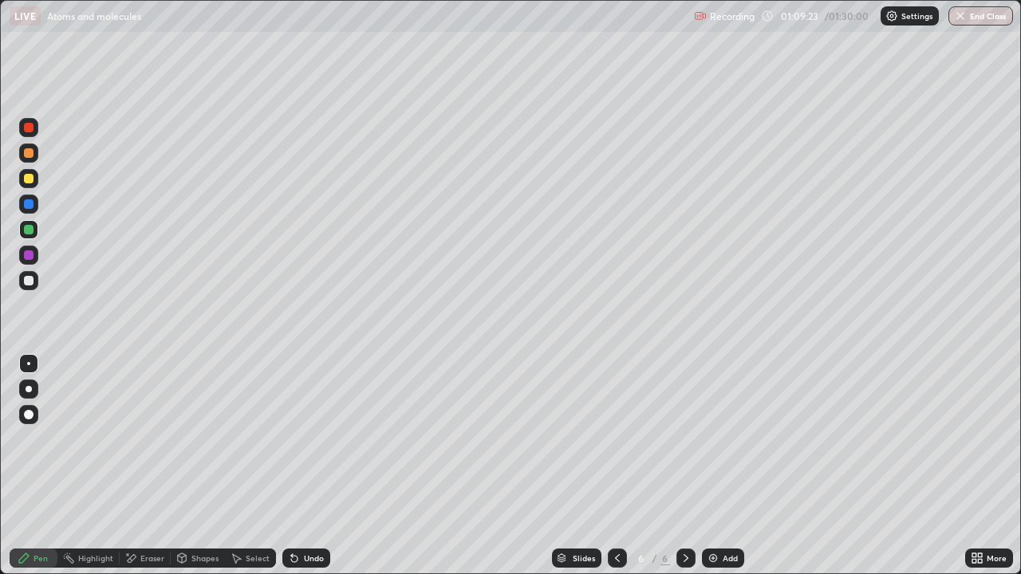
click at [317, 466] on div "Undo" at bounding box center [306, 558] width 48 height 19
click at [318, 466] on div "Undo" at bounding box center [314, 559] width 20 height 8
click at [317, 466] on div "Undo" at bounding box center [306, 558] width 48 height 19
click at [322, 466] on div "Undo" at bounding box center [306, 558] width 48 height 19
click at [300, 466] on div "Undo" at bounding box center [306, 558] width 48 height 19
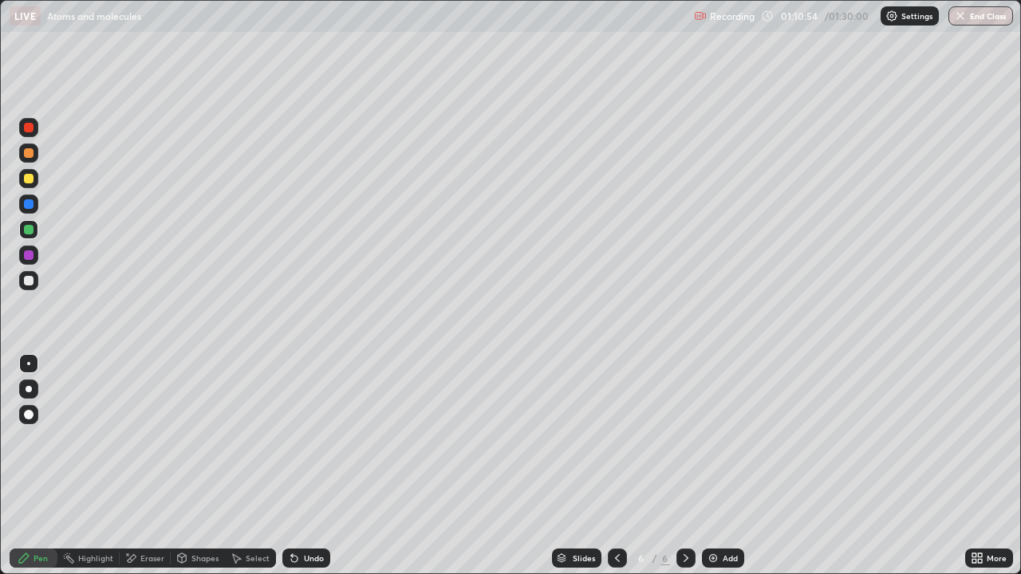
click at [300, 466] on div "Undo" at bounding box center [306, 558] width 48 height 19
click at [298, 466] on div "Undo" at bounding box center [306, 558] width 48 height 19
click at [301, 466] on div "Undo" at bounding box center [306, 558] width 48 height 19
click at [310, 466] on div "Undo" at bounding box center [306, 558] width 48 height 19
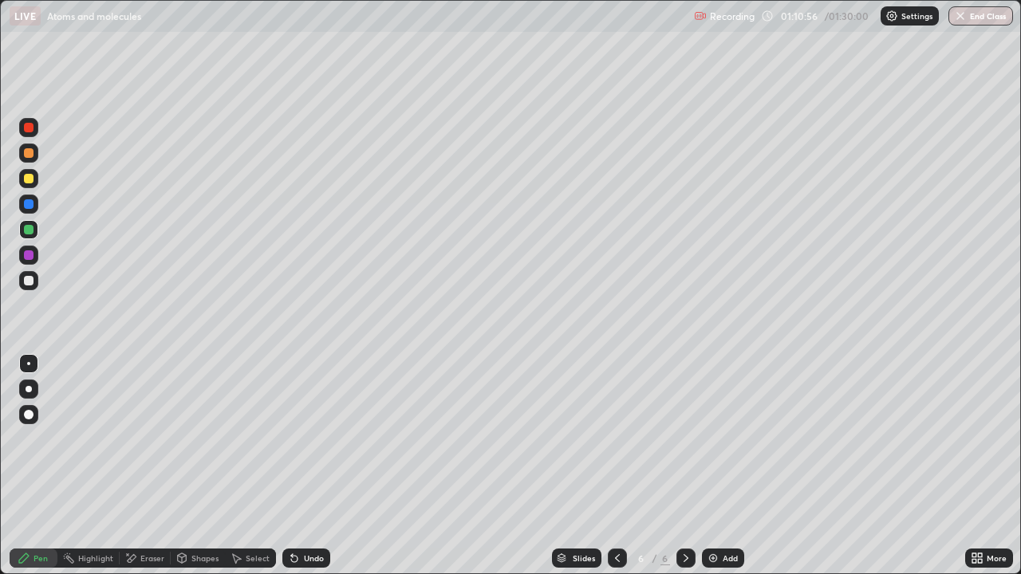
click at [320, 466] on div "Undo" at bounding box center [306, 558] width 48 height 19
click at [313, 466] on div "Undo" at bounding box center [314, 559] width 20 height 8
click at [322, 466] on div "Undo" at bounding box center [306, 558] width 48 height 19
click at [350, 466] on div "Slides 6 / 6 Add" at bounding box center [647, 559] width 635 height 32
click at [340, 466] on div "Slides 6 / 6 Add" at bounding box center [647, 559] width 635 height 32
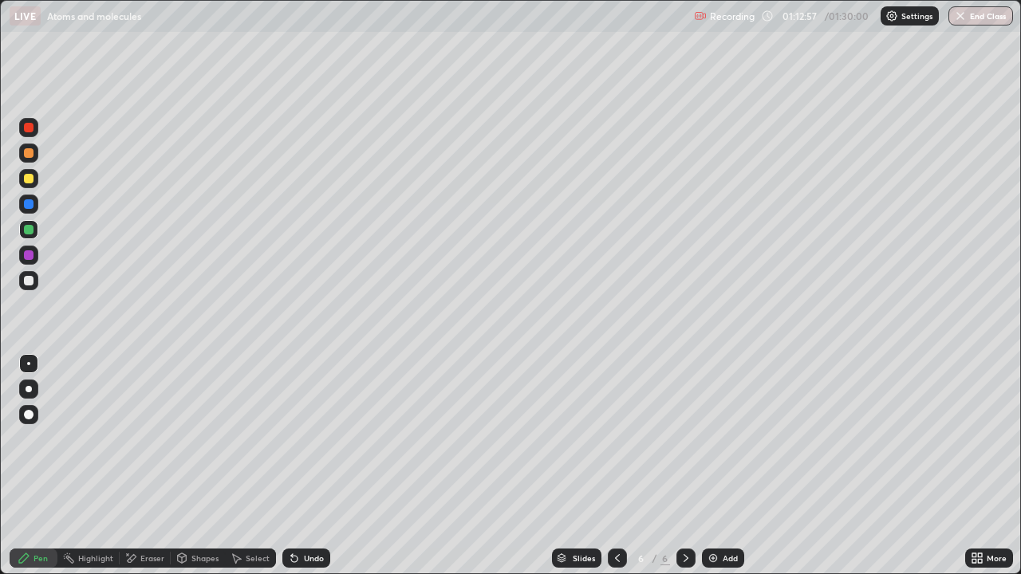
click at [344, 466] on div "Slides 6 / 6 Add" at bounding box center [647, 559] width 635 height 32
click at [311, 466] on div "Undo" at bounding box center [314, 559] width 20 height 8
click at [294, 466] on icon at bounding box center [294, 559] width 6 height 6
click at [292, 466] on icon at bounding box center [294, 559] width 6 height 6
click at [295, 466] on icon at bounding box center [294, 558] width 13 height 13
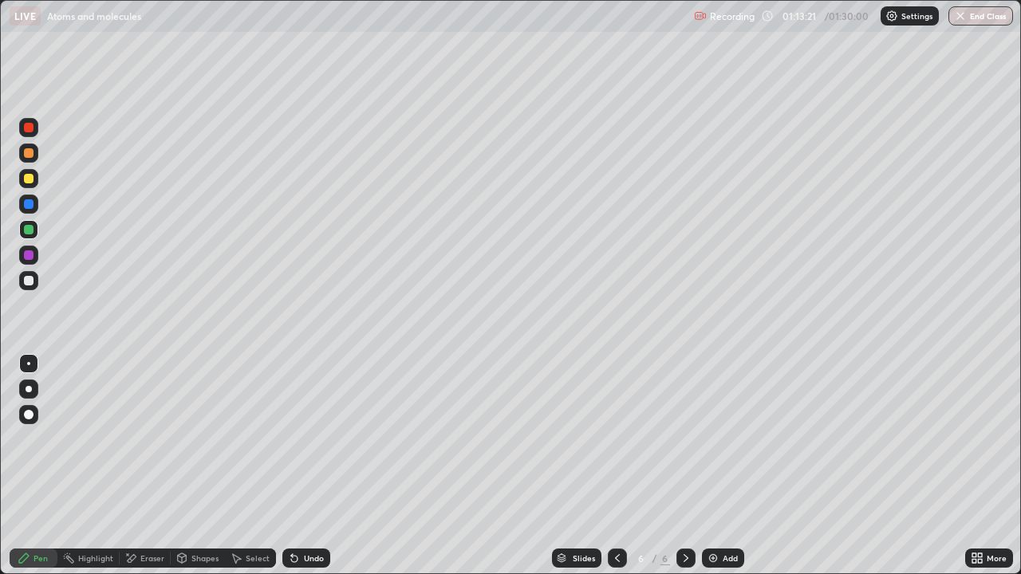
click at [304, 466] on div "Undo" at bounding box center [314, 559] width 20 height 8
click at [27, 177] on div at bounding box center [29, 179] width 10 height 10
click at [713, 466] on img at bounding box center [713, 558] width 13 height 13
click at [616, 466] on icon at bounding box center [617, 558] width 13 height 13
click at [685, 466] on icon at bounding box center [686, 558] width 13 height 13
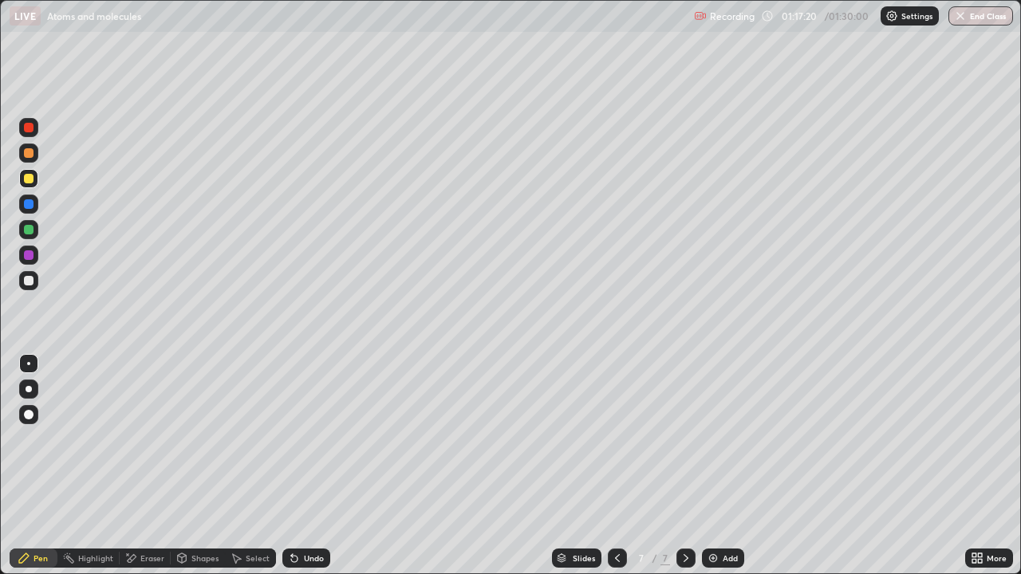
click at [314, 466] on div "Undo" at bounding box center [306, 558] width 48 height 19
click at [311, 466] on div "Undo" at bounding box center [314, 559] width 20 height 8
click at [314, 466] on div "Undo" at bounding box center [306, 558] width 48 height 19
click at [615, 466] on icon at bounding box center [617, 558] width 13 height 13
click at [685, 466] on icon at bounding box center [686, 558] width 13 height 13
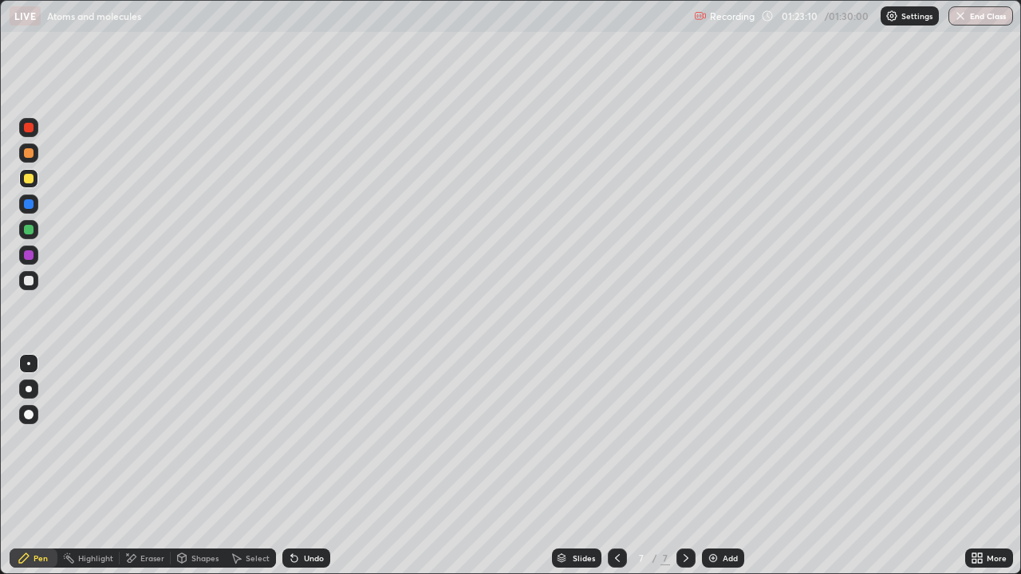
click at [33, 229] on div at bounding box center [29, 230] width 10 height 10
click at [317, 466] on div "Undo" at bounding box center [314, 559] width 20 height 8
click at [318, 466] on div "Undo" at bounding box center [314, 559] width 20 height 8
click at [325, 466] on div "Undo" at bounding box center [306, 558] width 48 height 19
click at [326, 466] on div "Undo" at bounding box center [306, 558] width 48 height 19
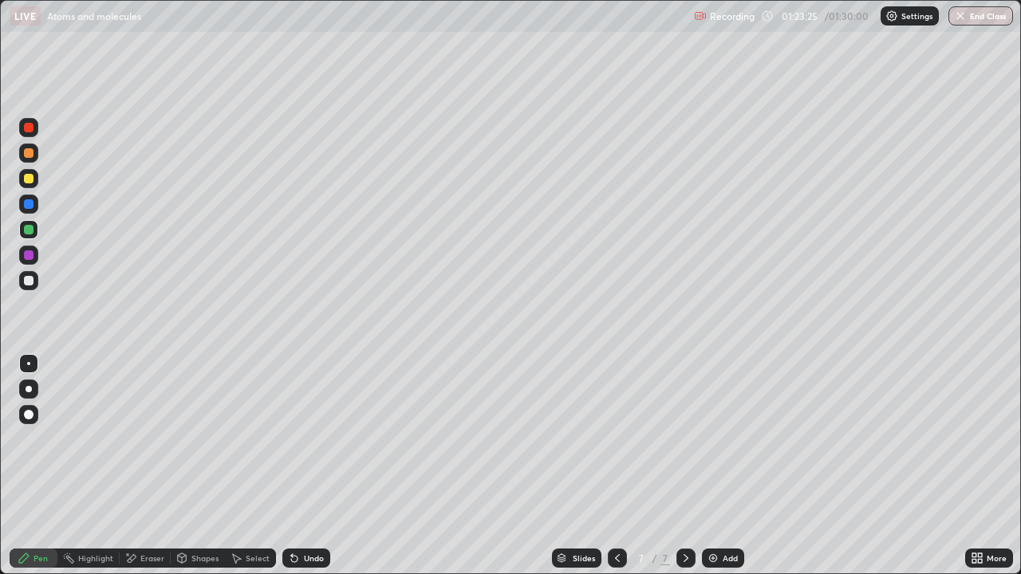
click at [326, 466] on div "Undo" at bounding box center [306, 558] width 48 height 19
click at [966, 20] on img "button" at bounding box center [961, 16] width 13 height 13
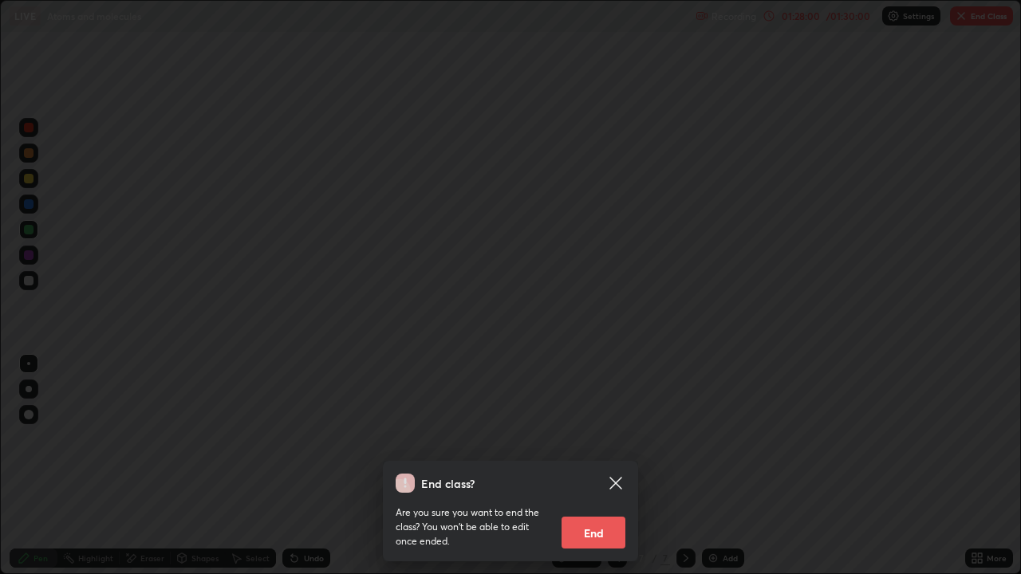
click at [596, 466] on button "End" at bounding box center [594, 533] width 64 height 32
